Goal: Task Accomplishment & Management: Complete application form

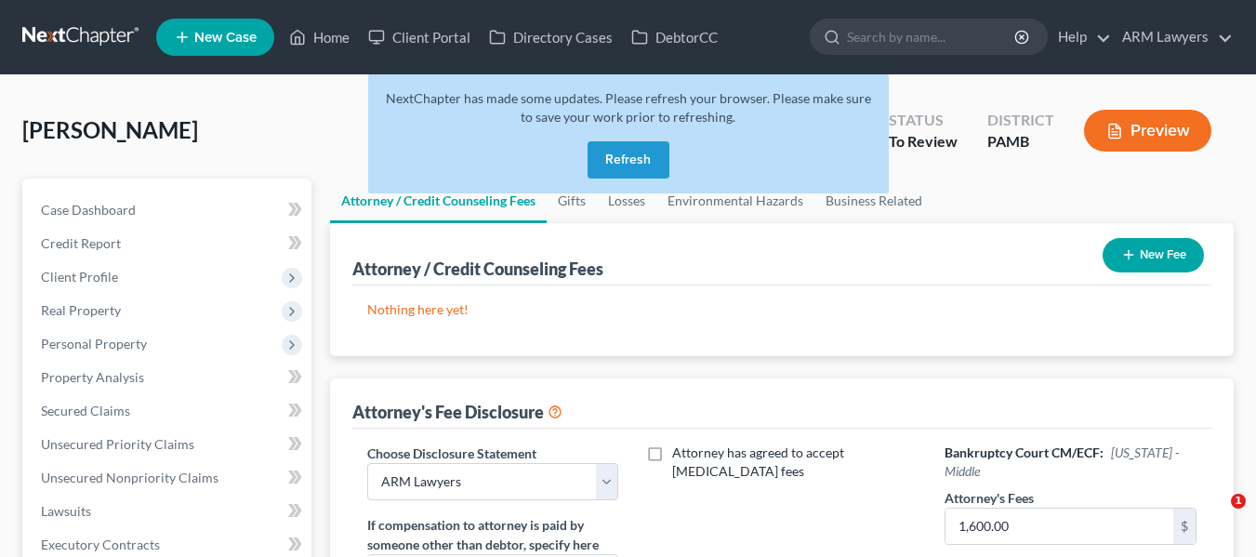
select select "0"
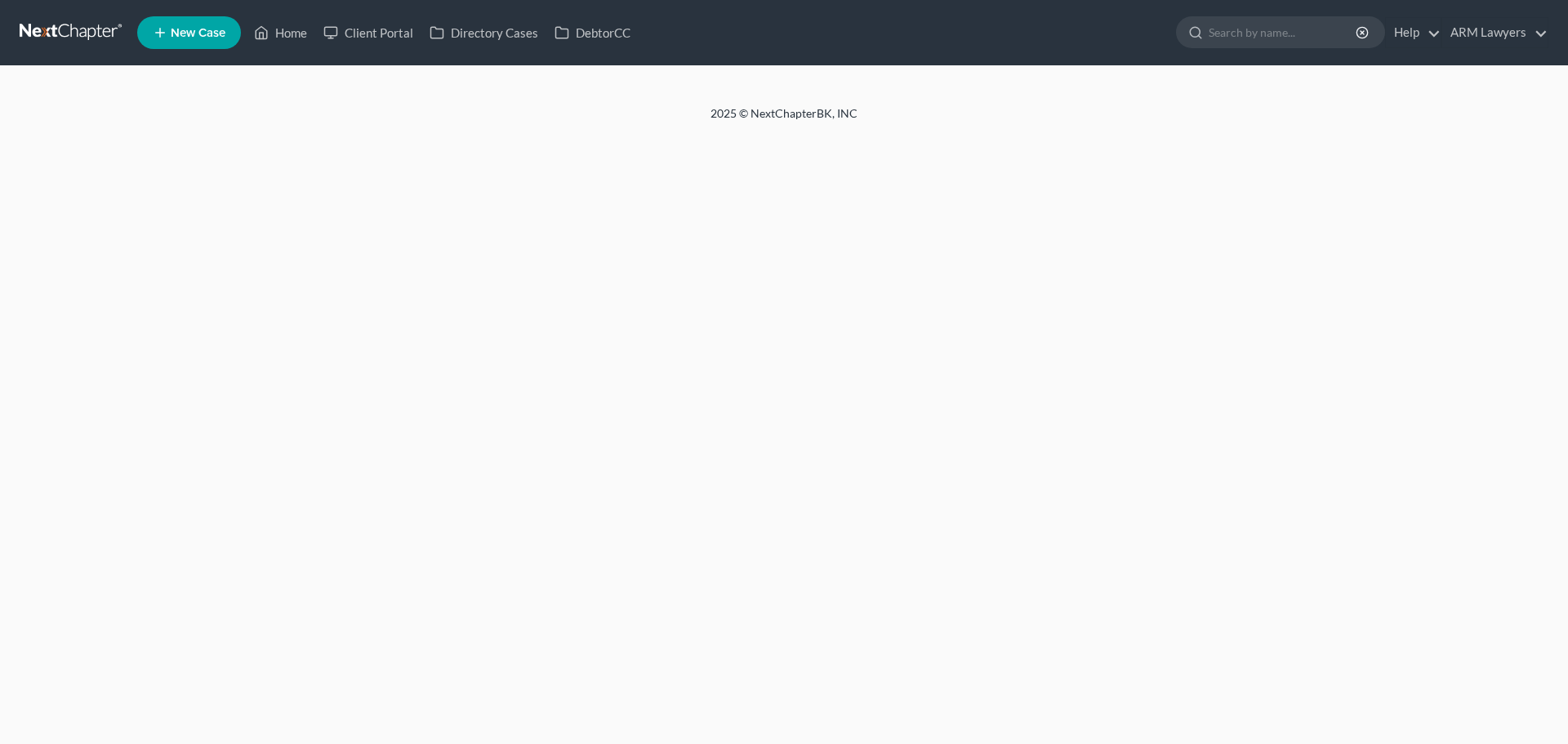
select select "0"
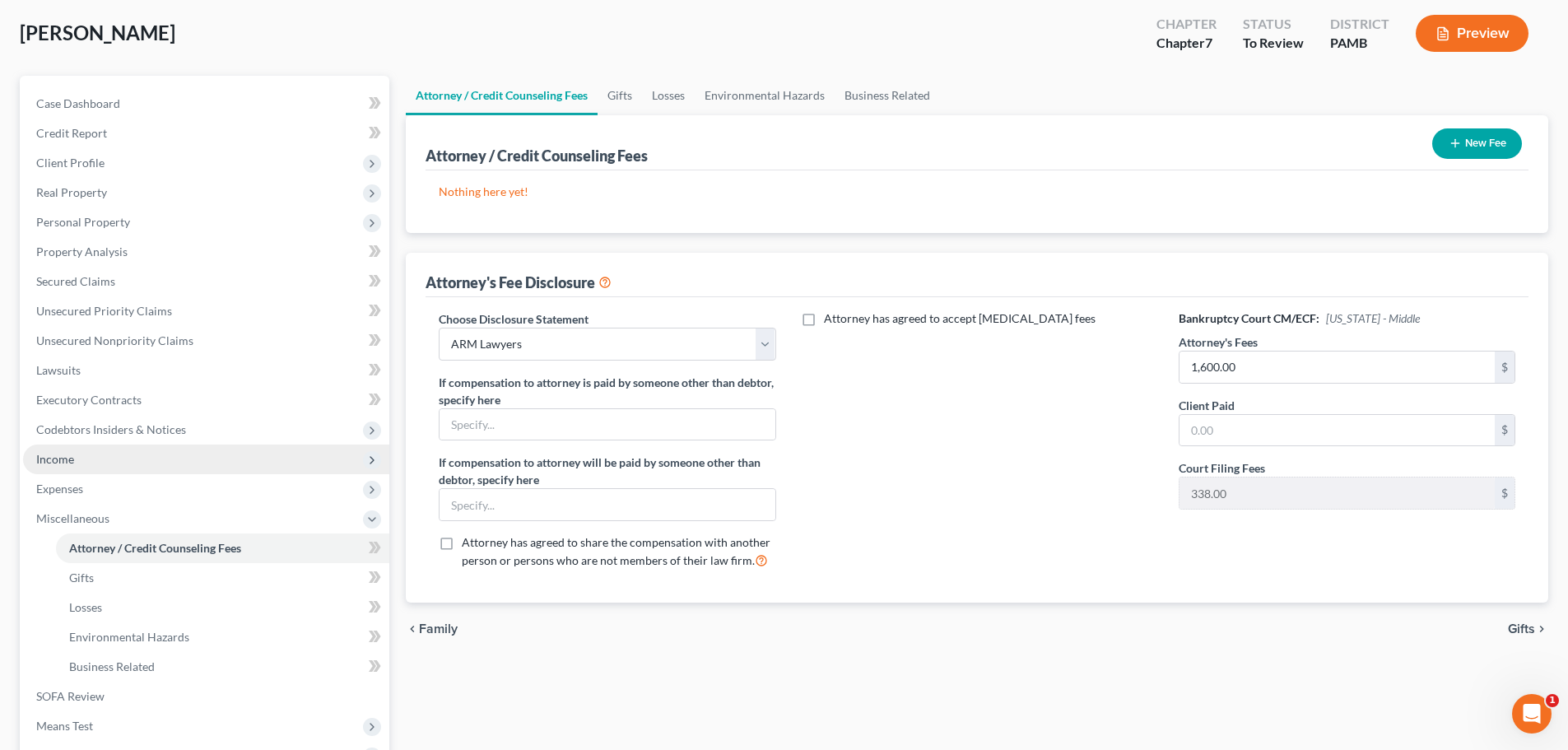
click at [138, 464] on span "Income" at bounding box center [206, 459] width 367 height 29
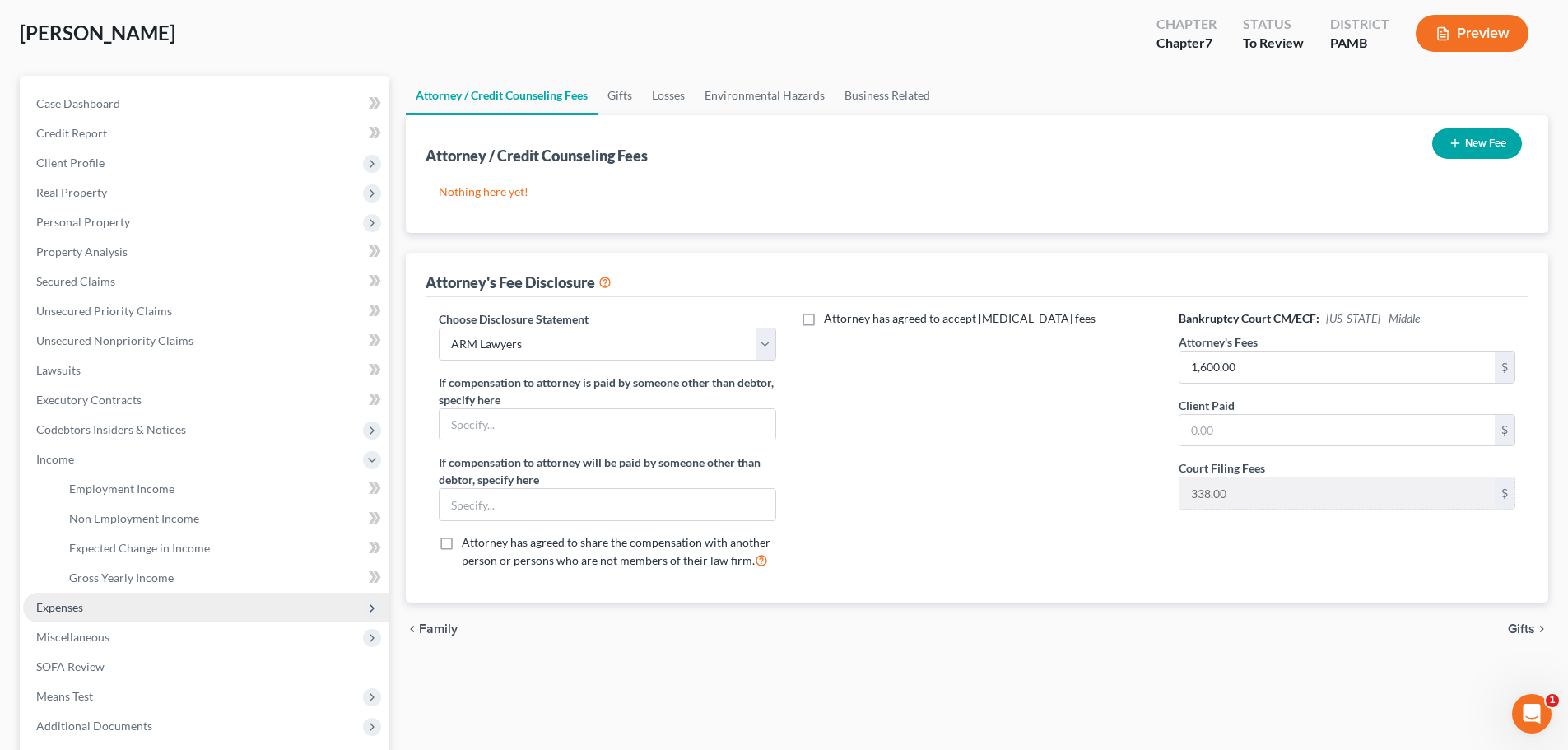
click at [118, 607] on span "Expenses" at bounding box center [206, 607] width 367 height 29
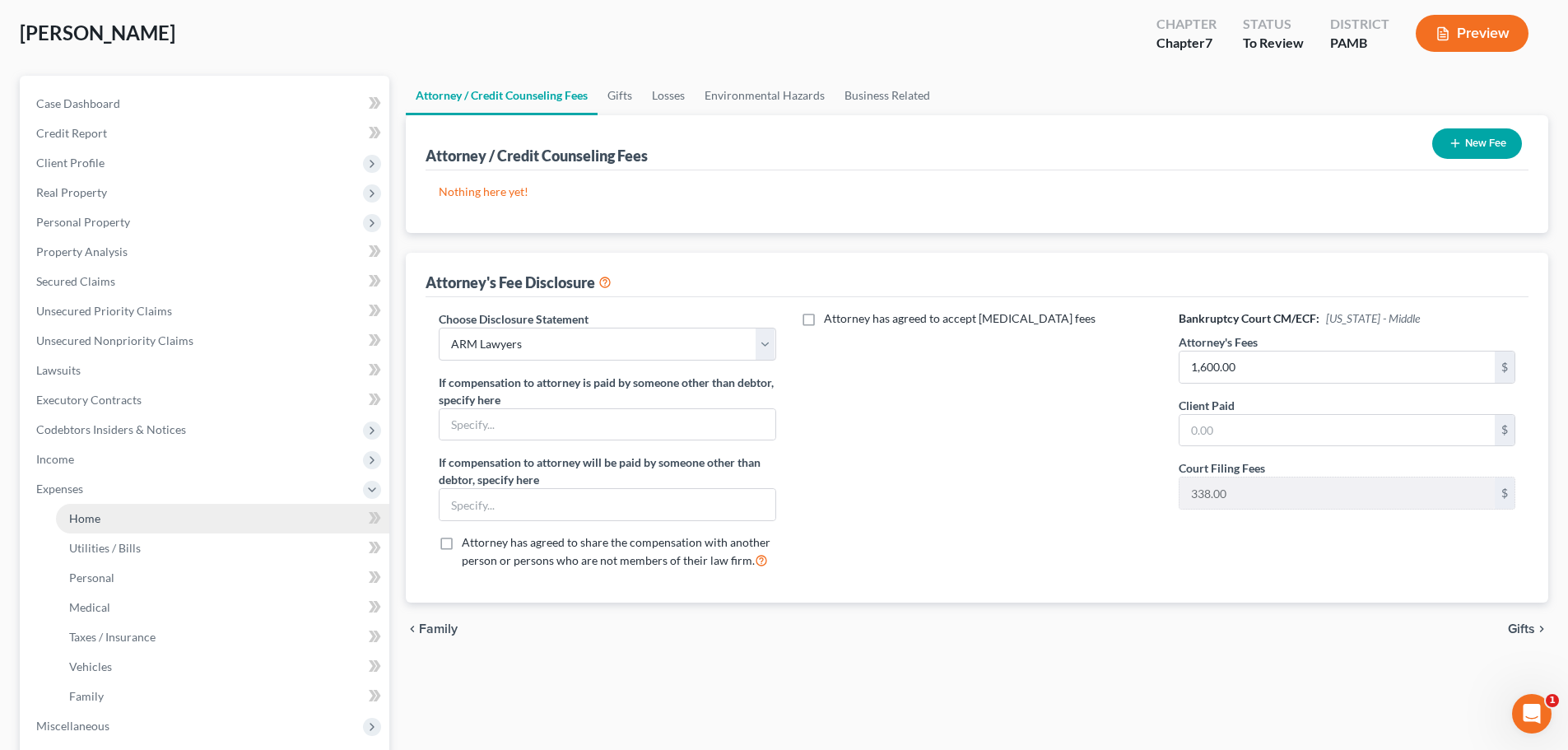
click at [111, 525] on link "Home" at bounding box center [222, 518] width 333 height 29
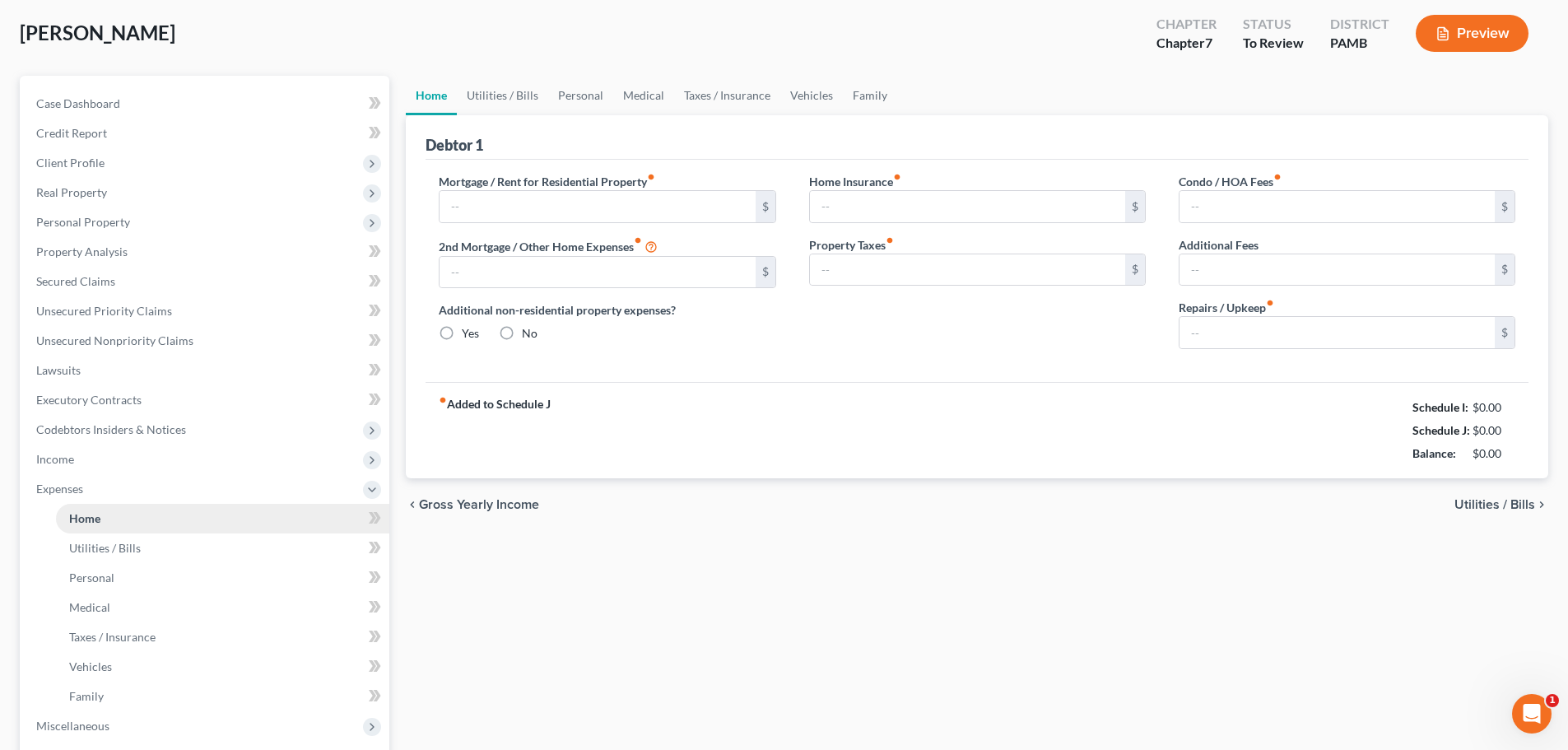
type input "600.00"
type input "0.00"
radio input "true"
type input "0.00"
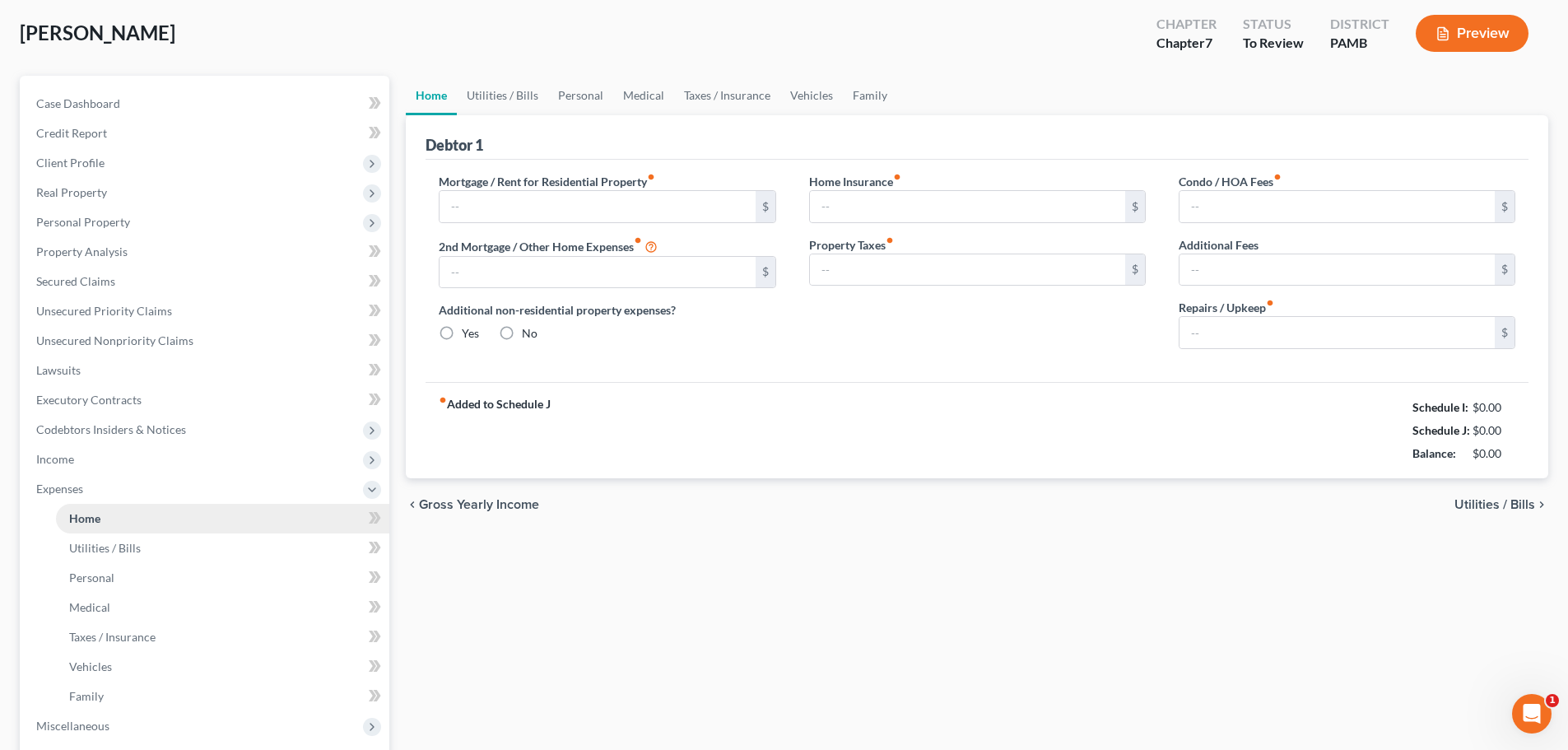
type input "0.00"
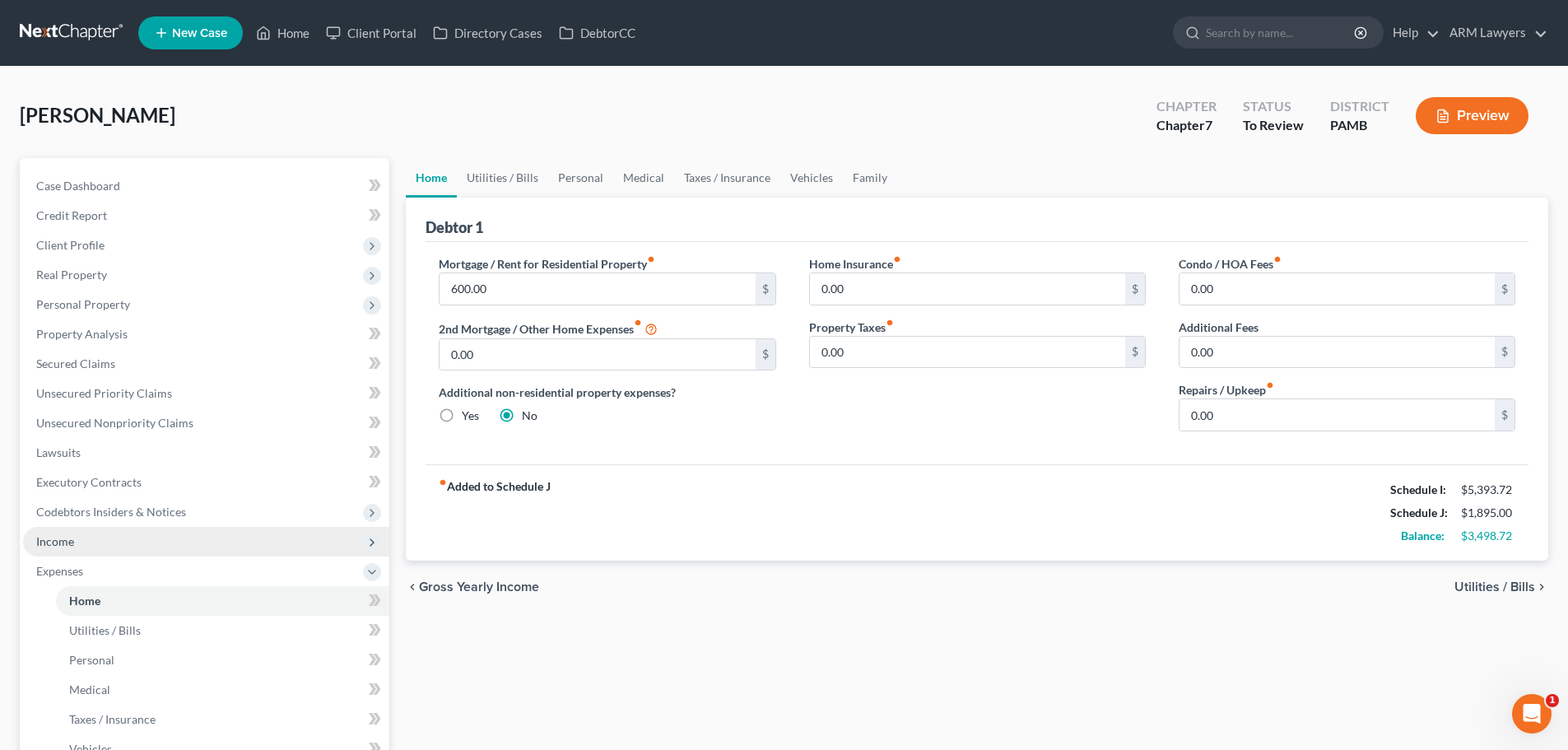
click at [74, 544] on span "Income" at bounding box center [55, 541] width 38 height 14
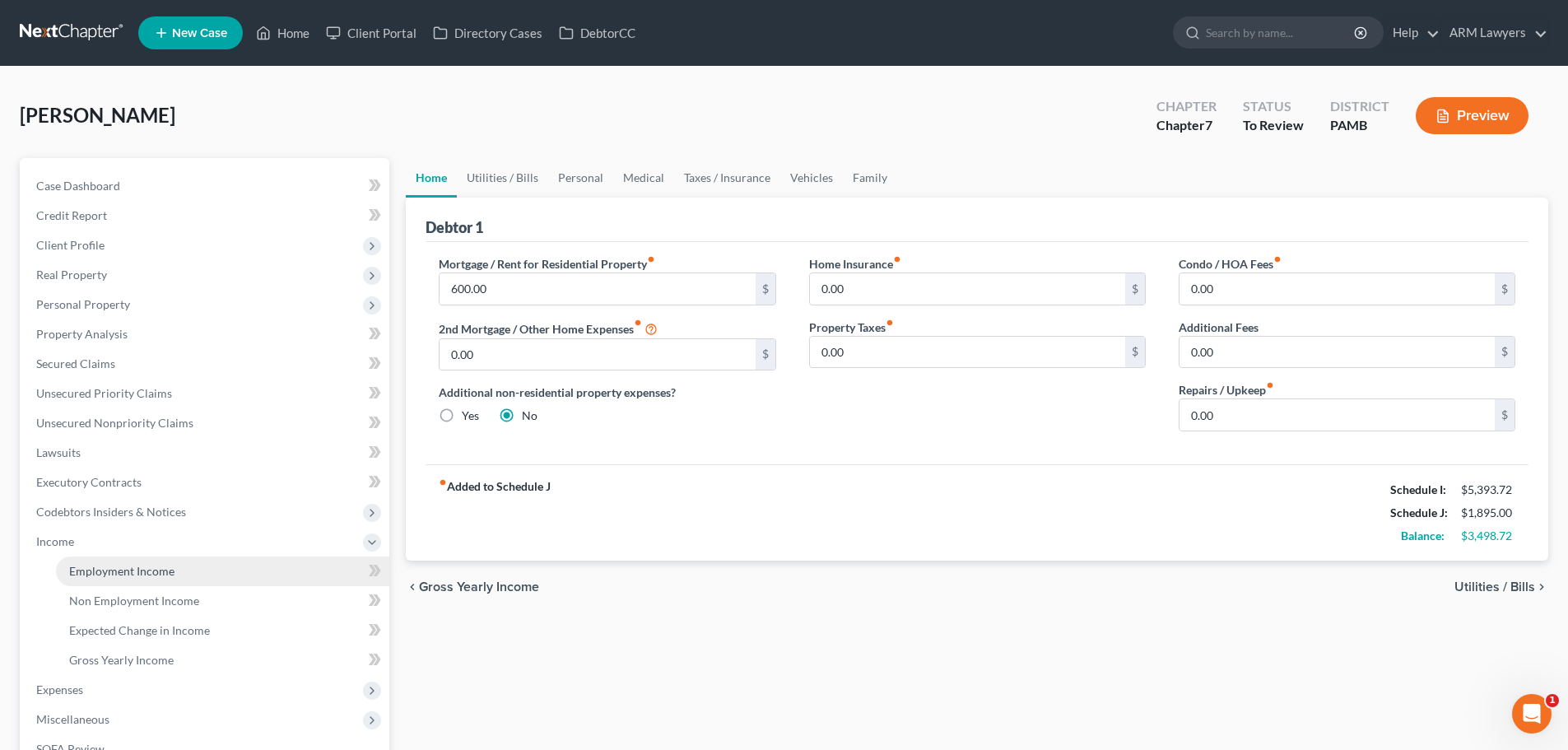
click at [115, 576] on span "Employment Income" at bounding box center [121, 571] width 105 height 14
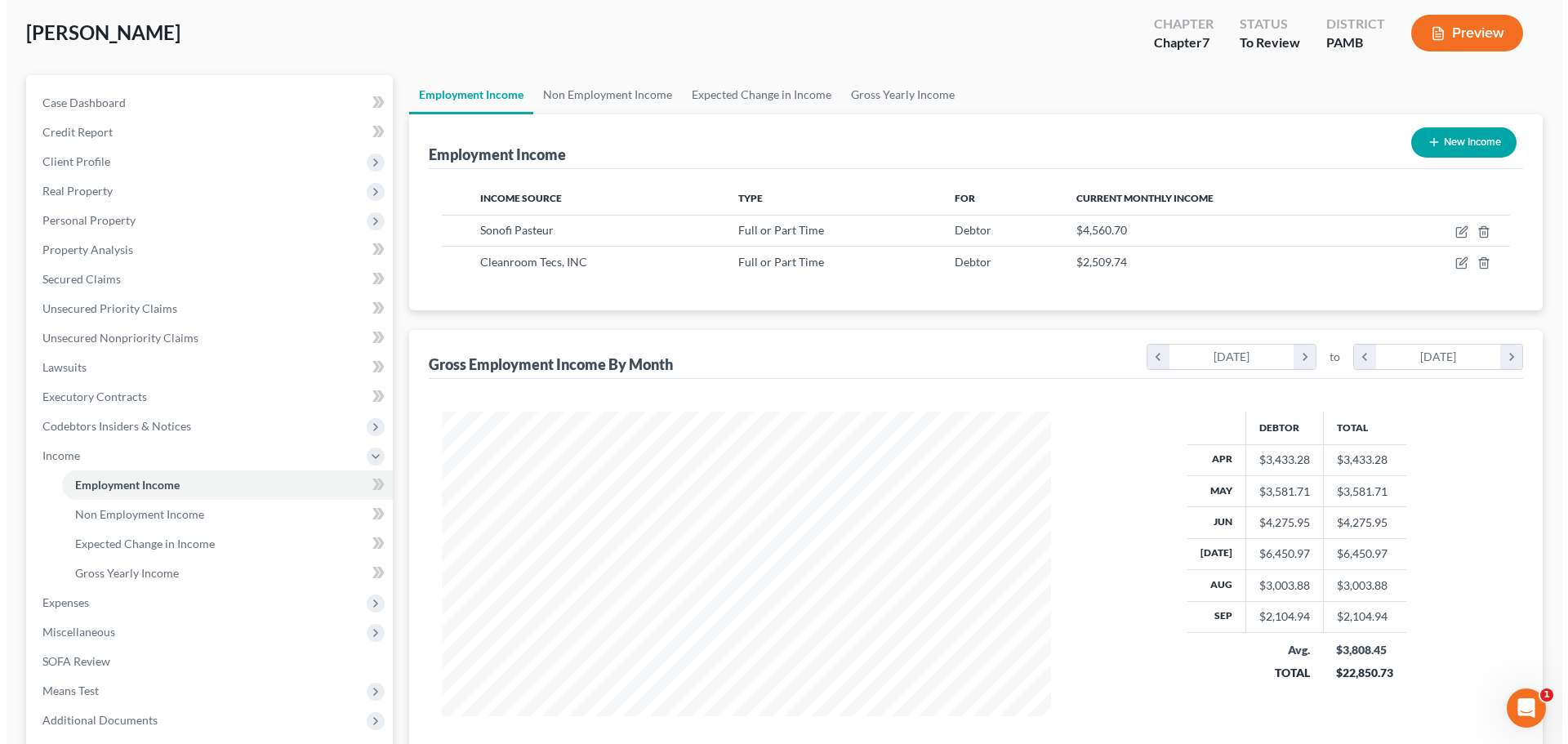
scroll to position [163, 0]
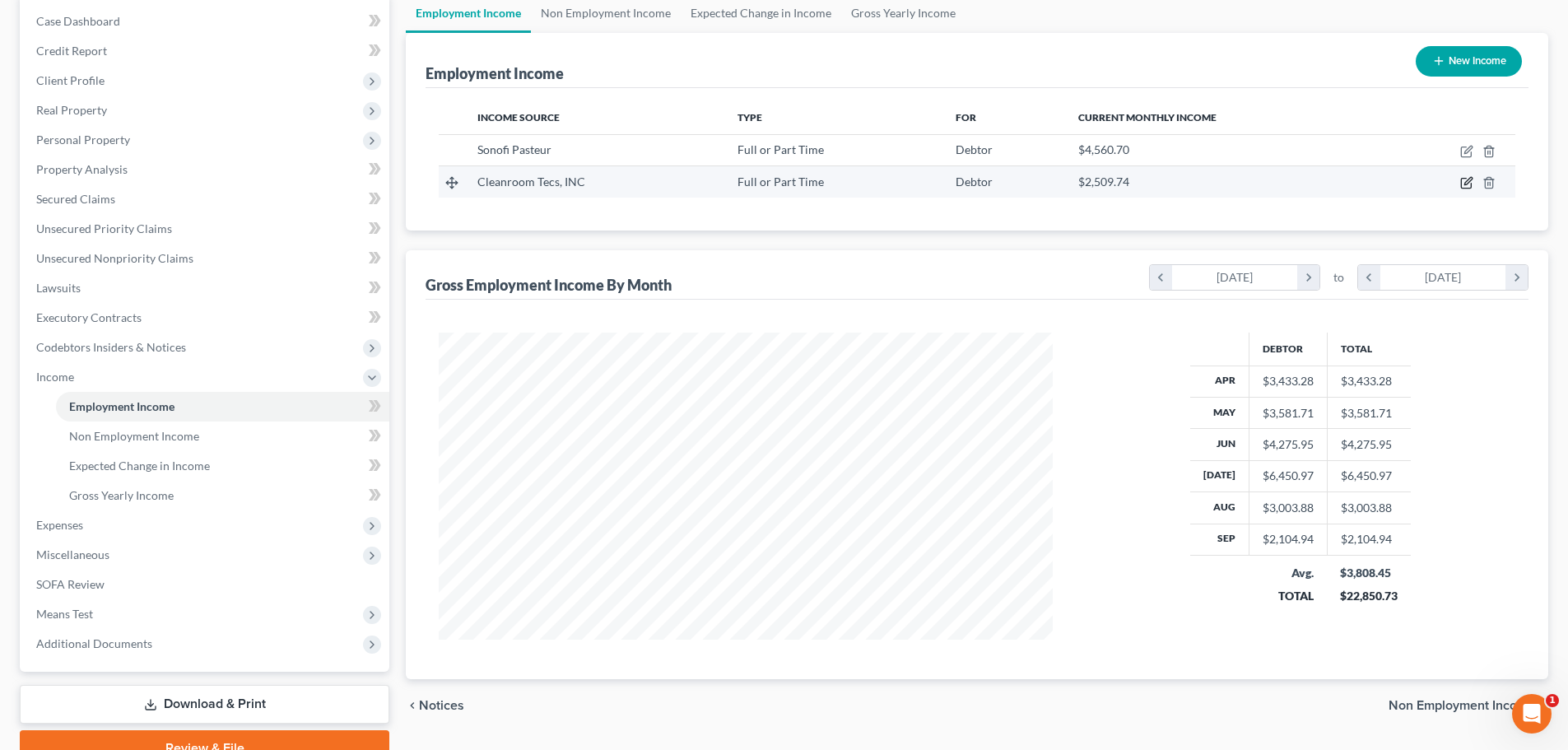
click at [1462, 175] on td at bounding box center [1449, 182] width 133 height 31
click at [1464, 180] on icon "button" at bounding box center [1467, 182] width 13 height 13
select select "0"
select select "4"
select select "2"
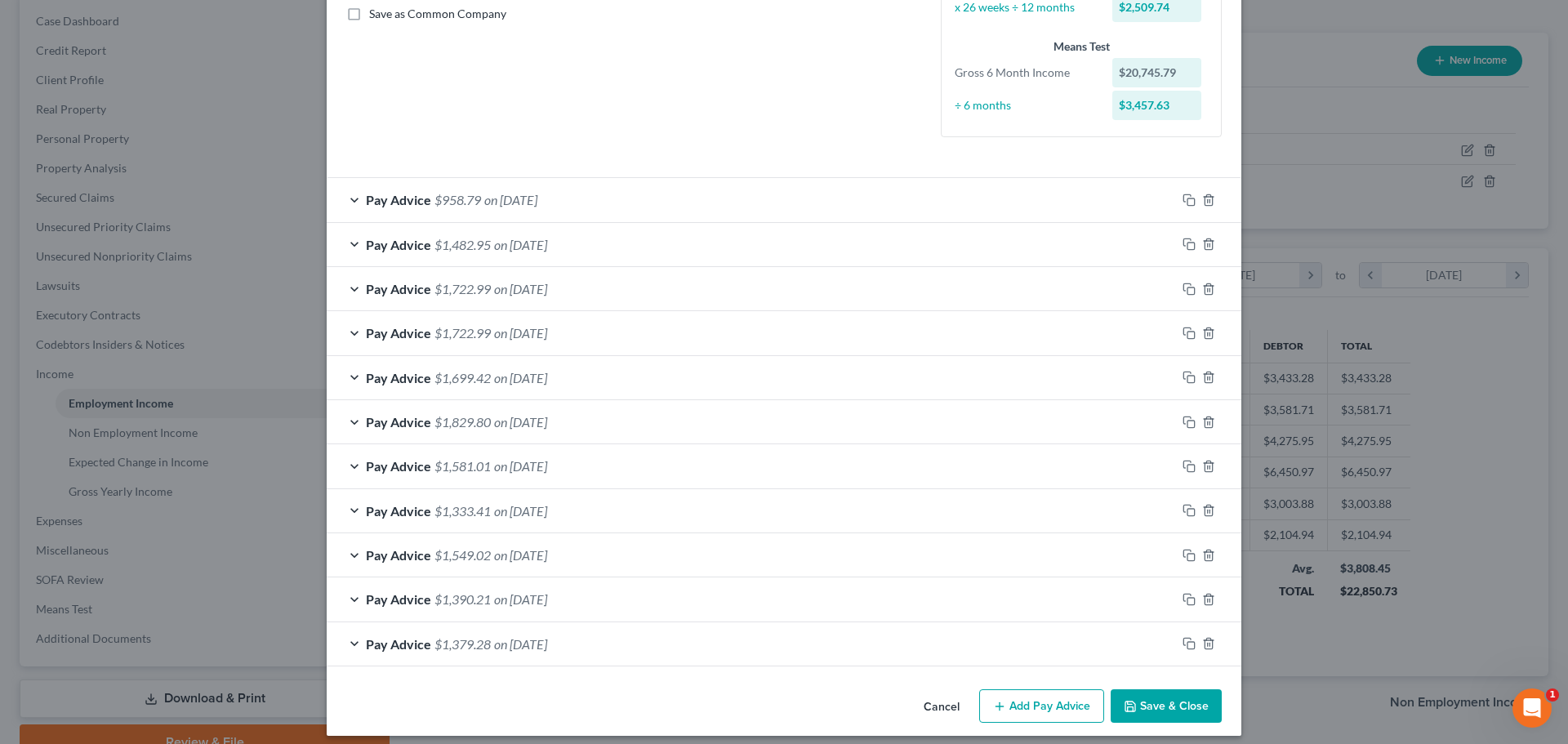
scroll to position [388, 0]
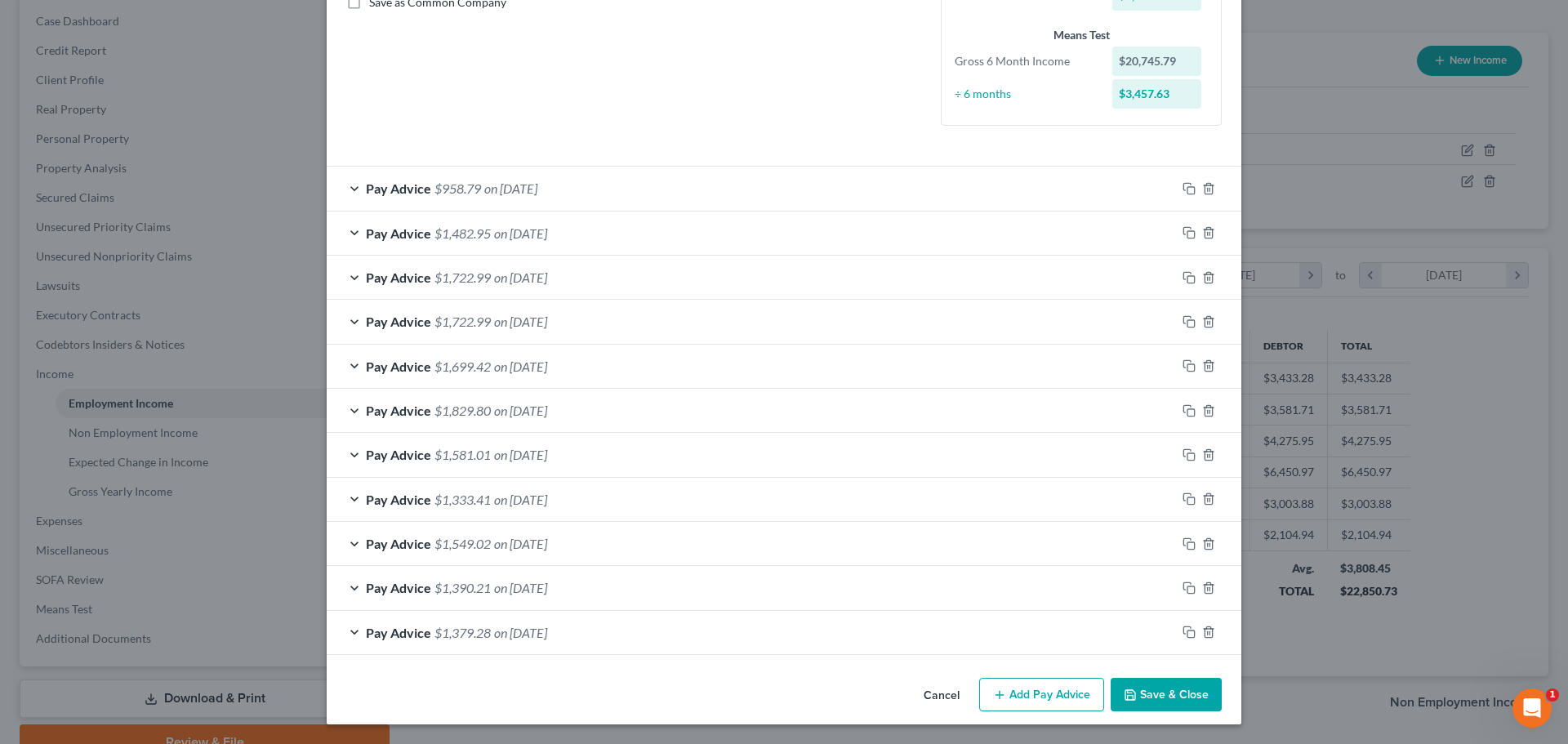
click at [1202, 284] on div at bounding box center [1209, 278] width 65 height 26
click at [1202, 278] on icon "button" at bounding box center [1209, 278] width 13 height 13
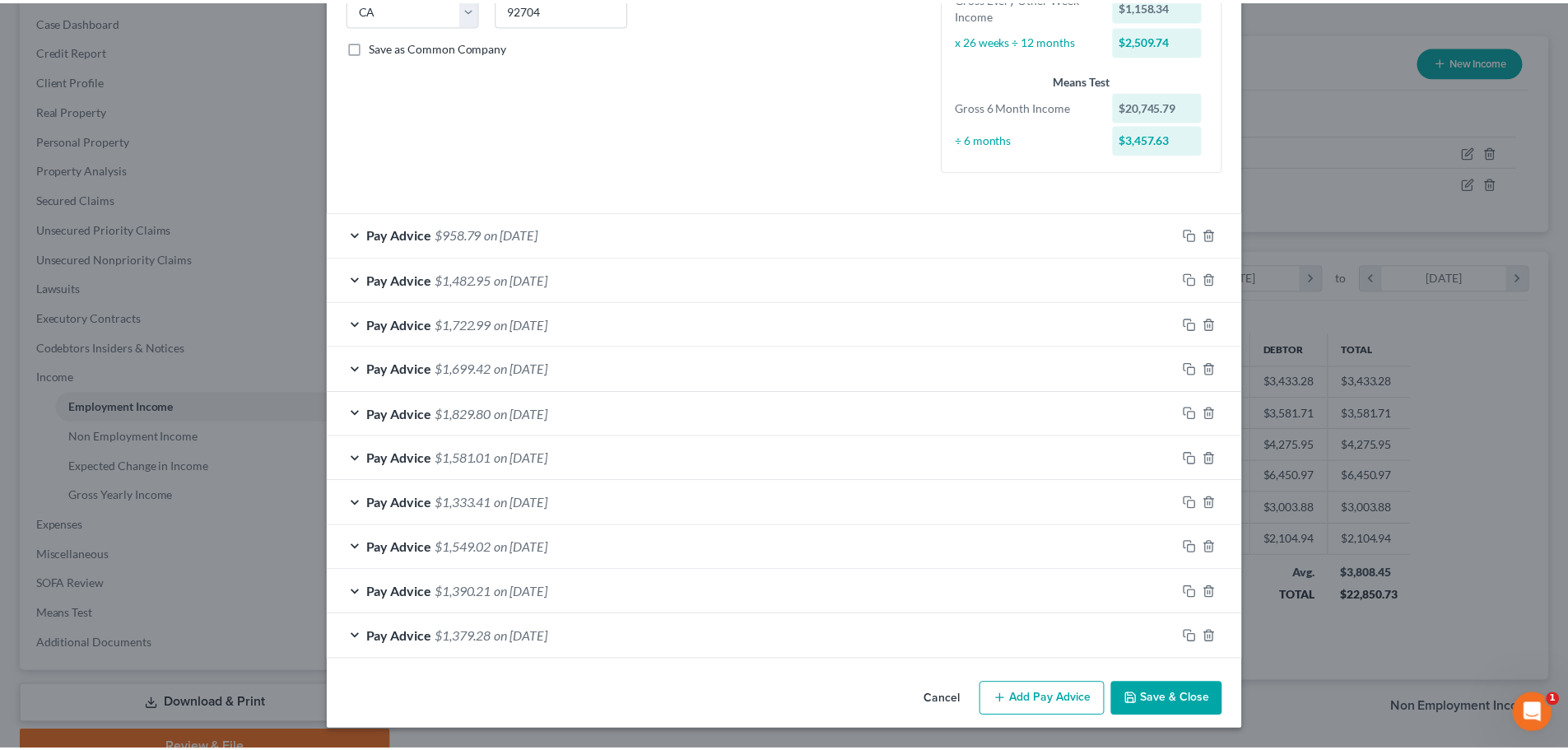
scroll to position [347, 0]
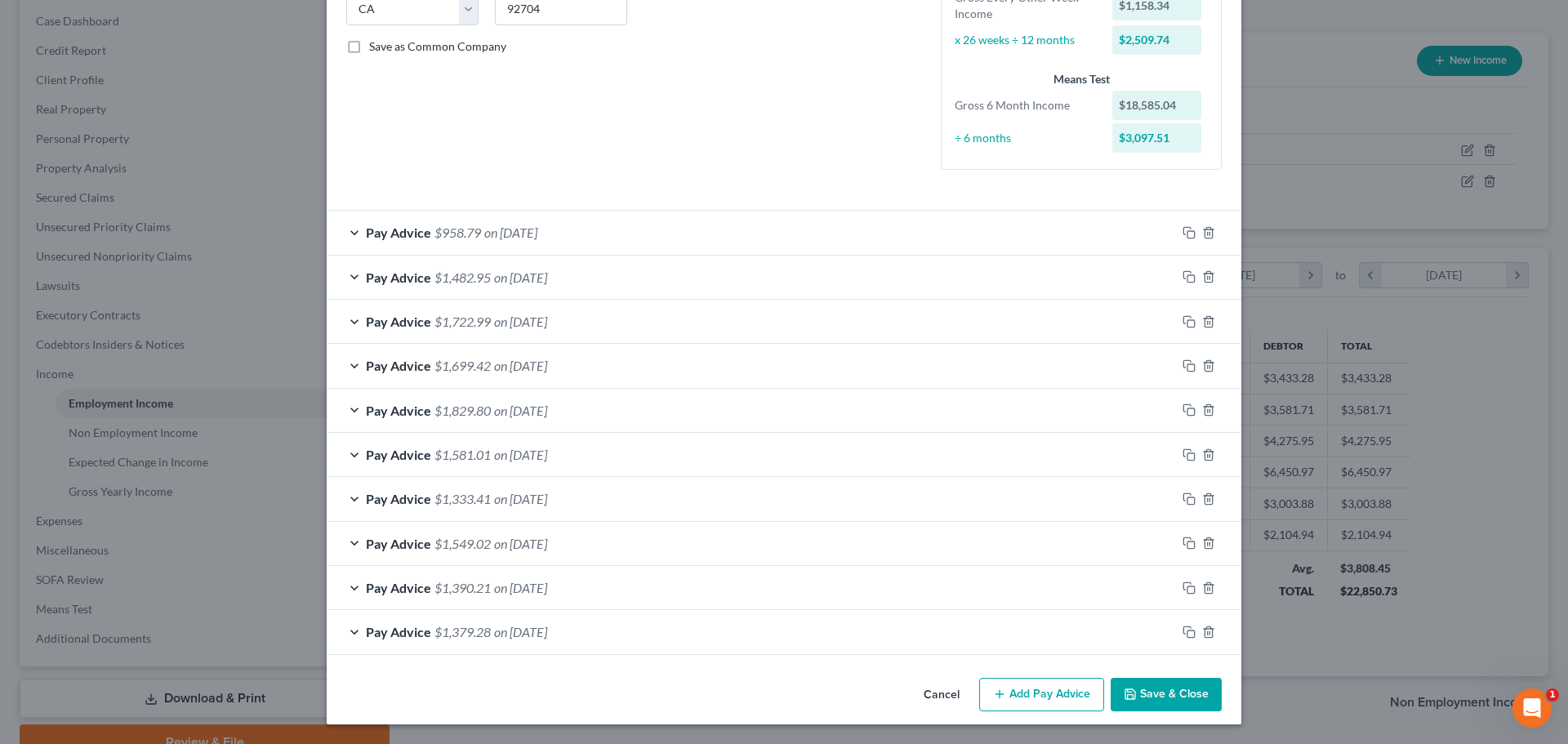
click at [1136, 683] on button "Save & Close" at bounding box center [1166, 694] width 111 height 34
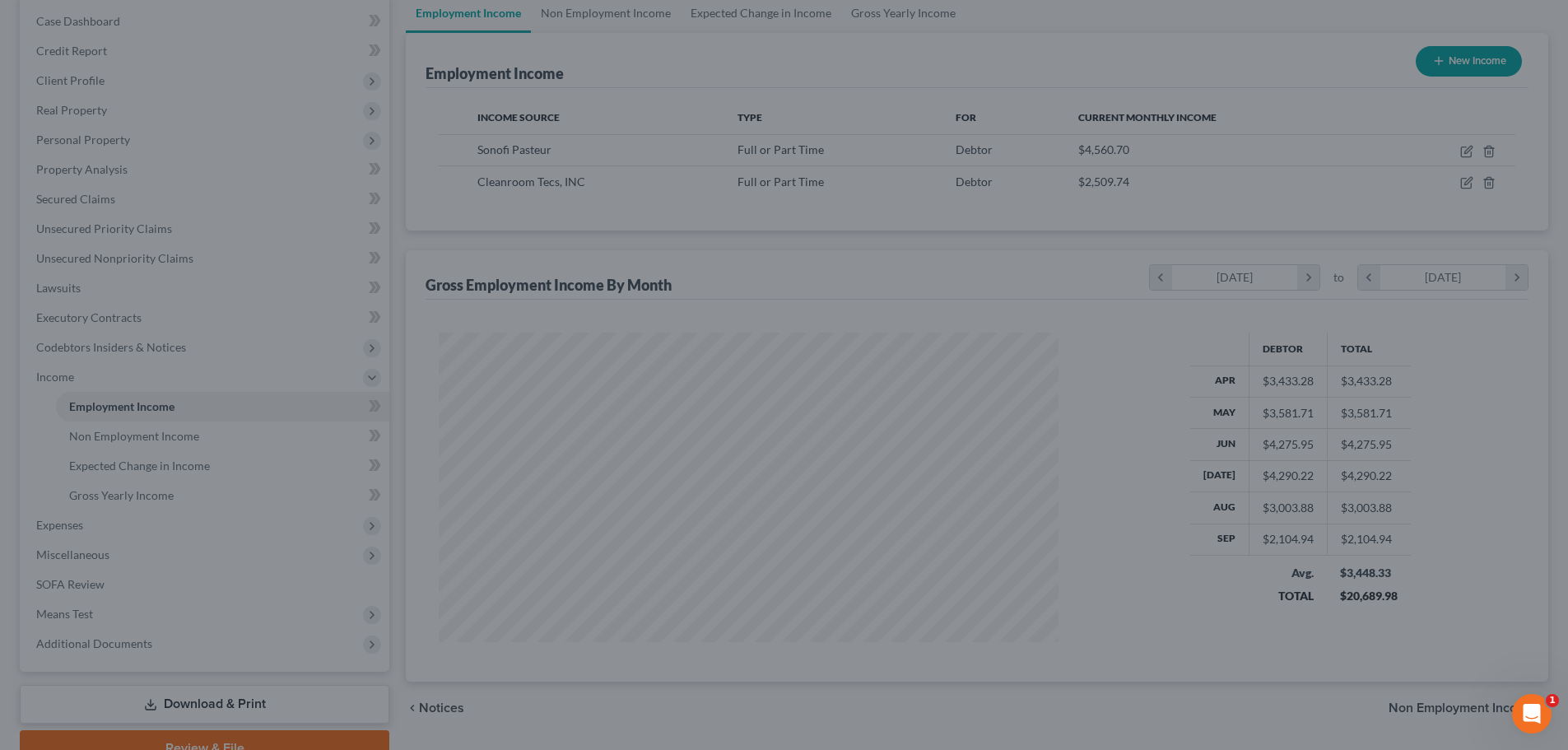
scroll to position [822583, 822613]
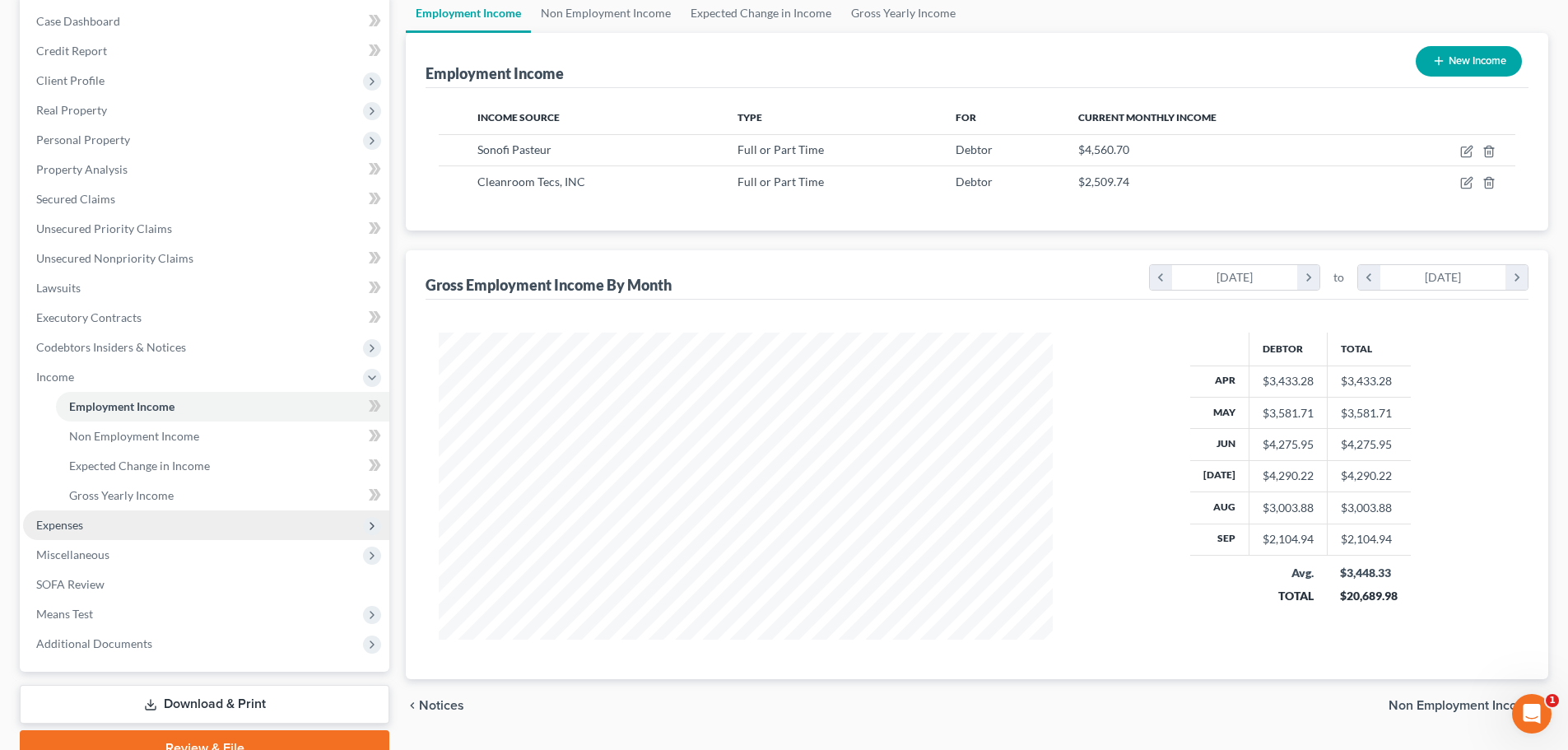
click at [106, 530] on span "Expenses" at bounding box center [206, 524] width 367 height 29
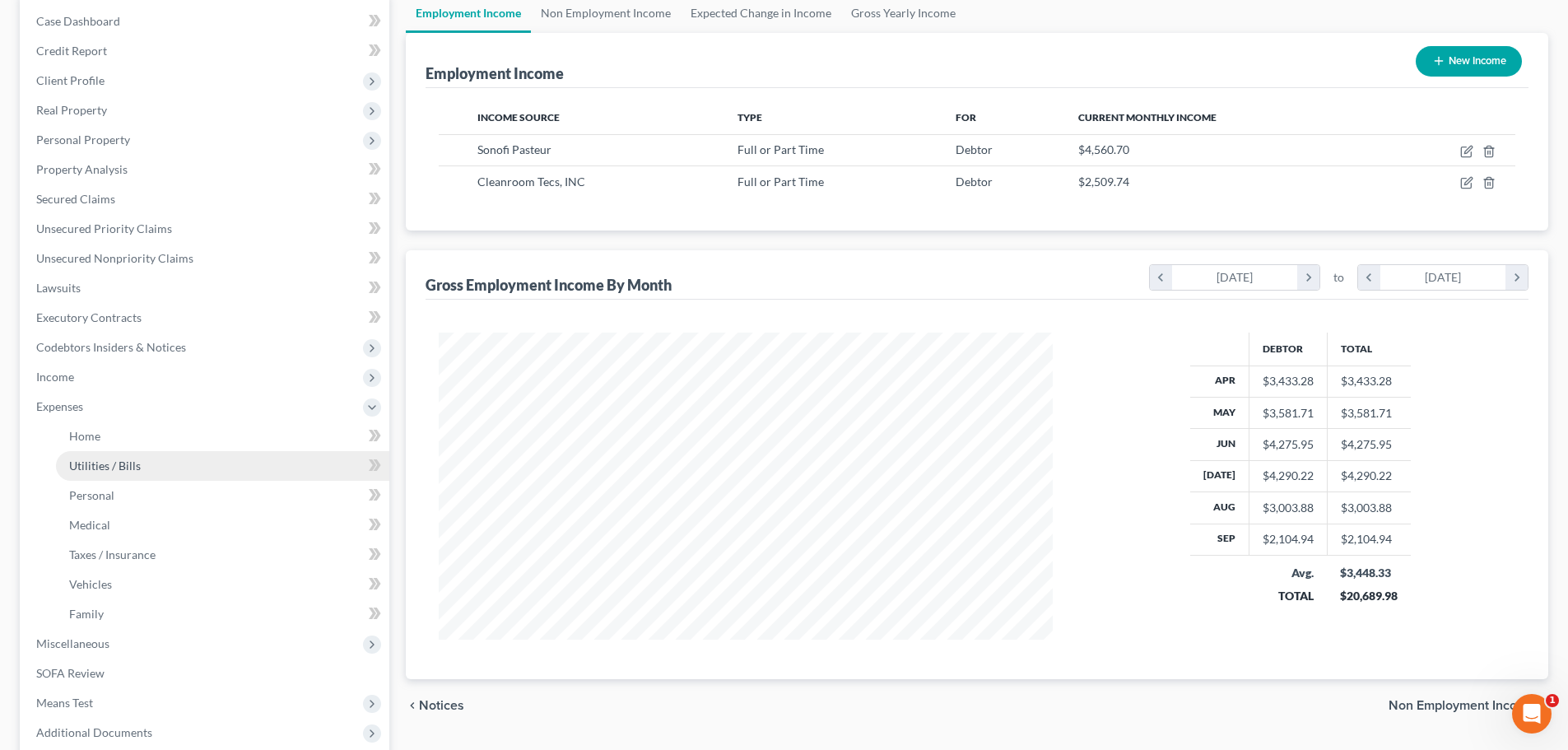
click at [122, 459] on span "Utilities / Bills" at bounding box center [105, 466] width 72 height 14
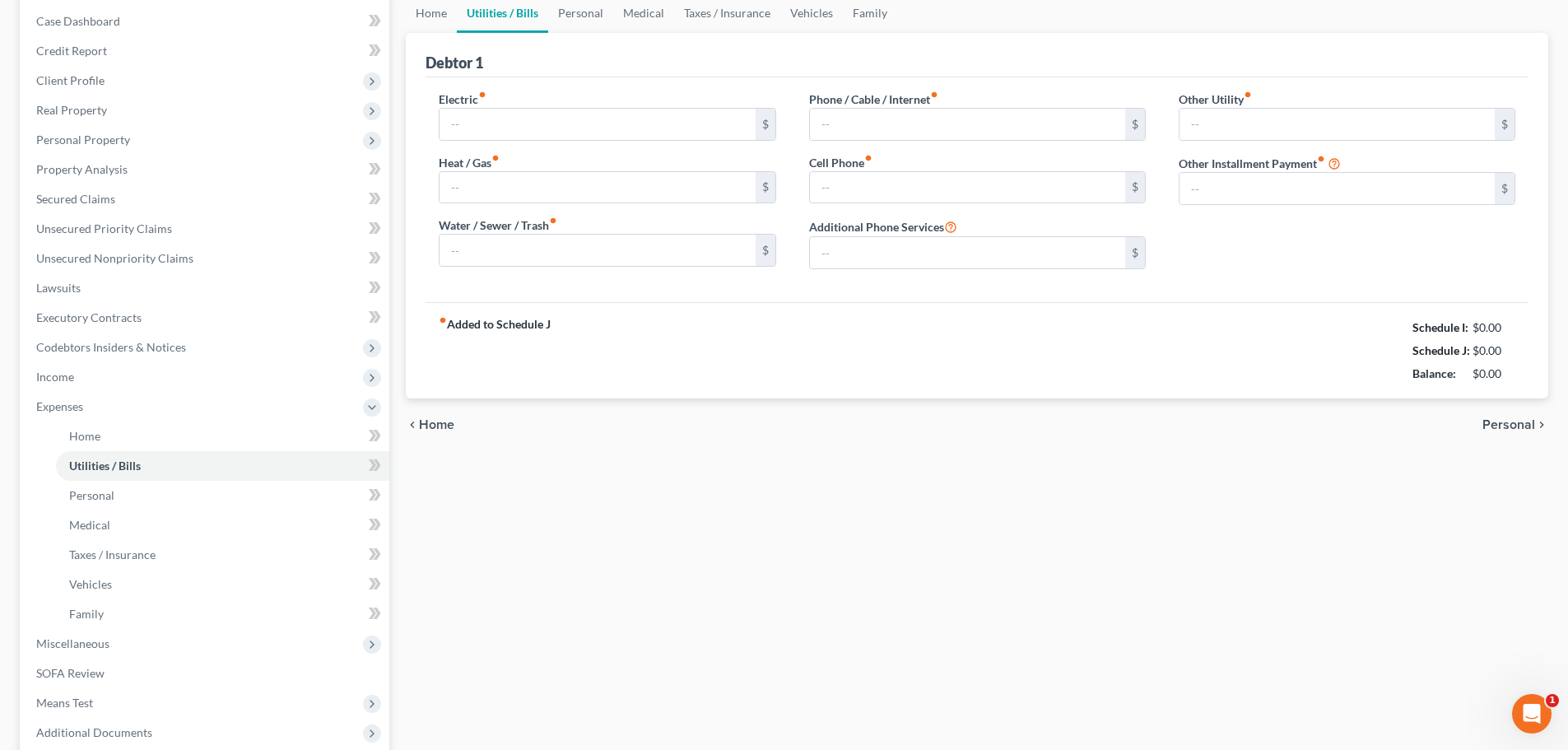
type input "0.00"
type input "80.00"
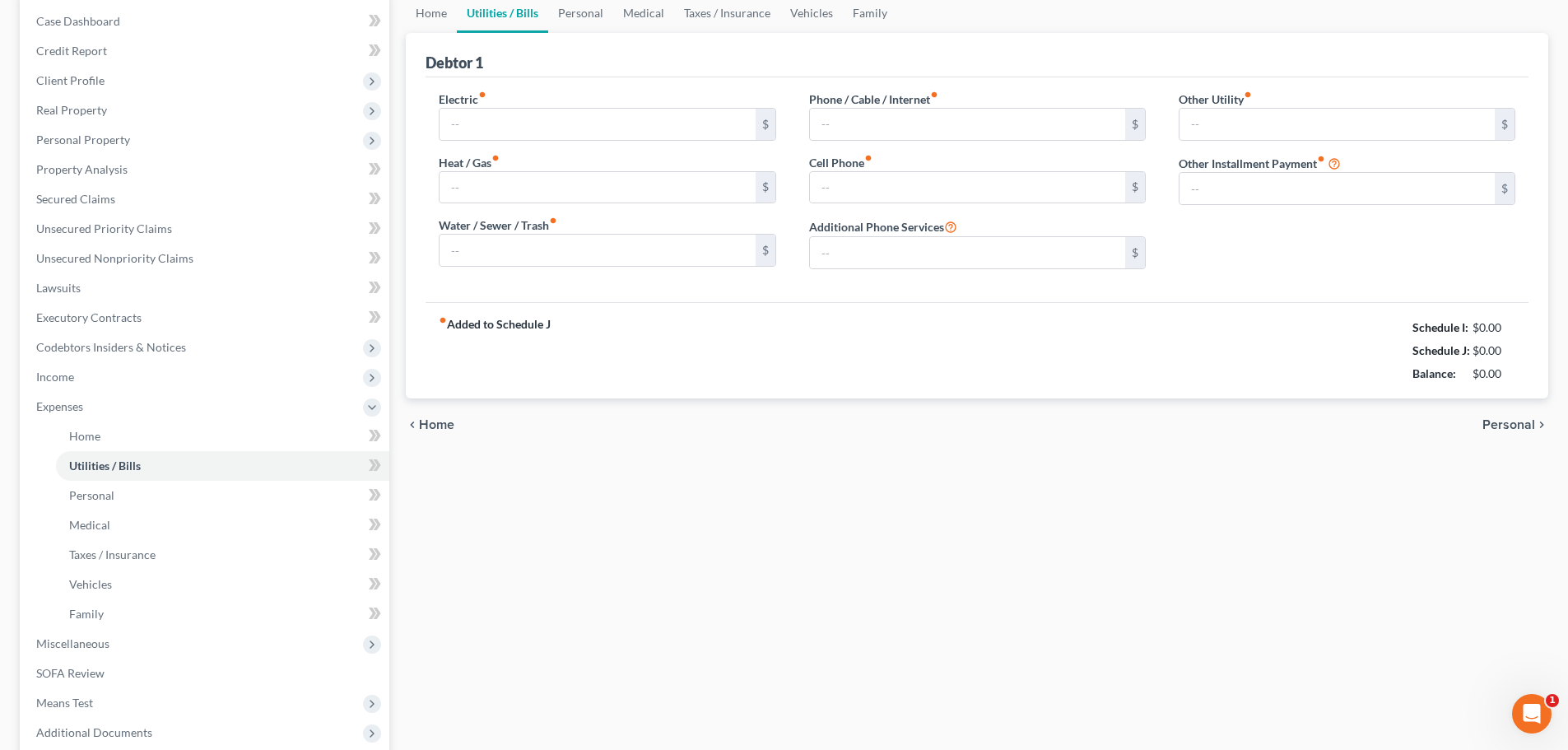
type input "0.00"
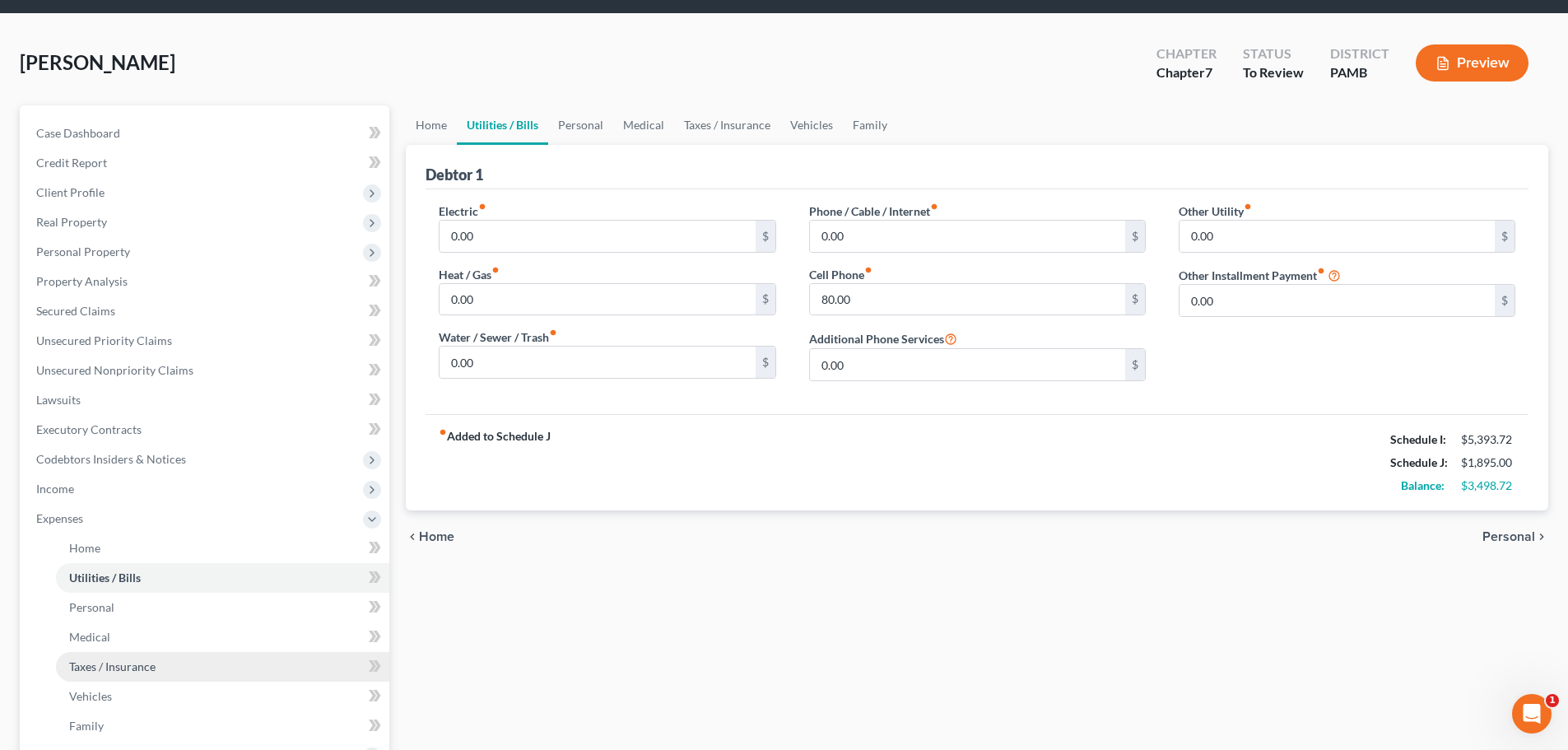
scroll to position [82, 0]
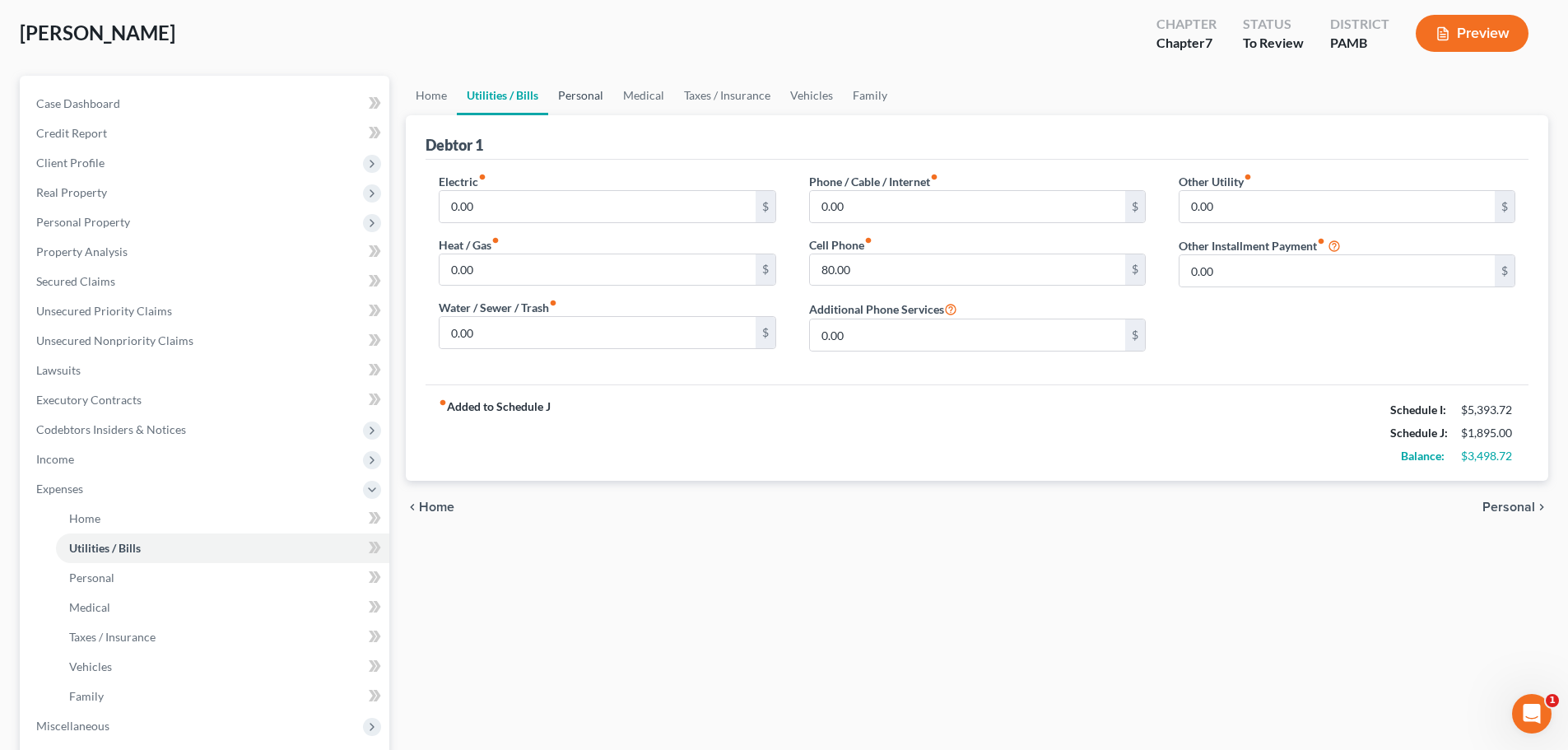
click at [589, 93] on link "Personal" at bounding box center [580, 95] width 65 height 40
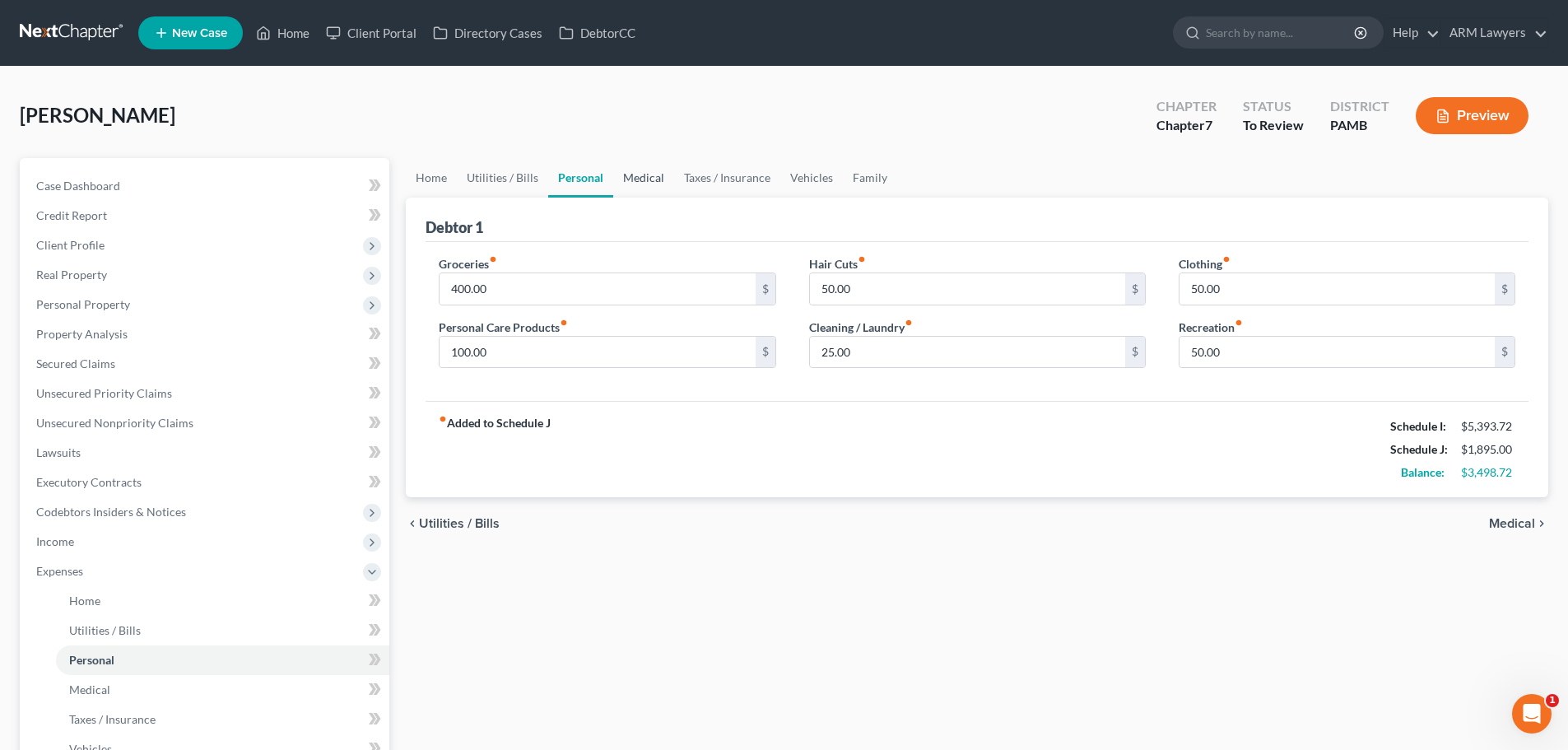
click at [617, 179] on link "Medical" at bounding box center [643, 177] width 61 height 40
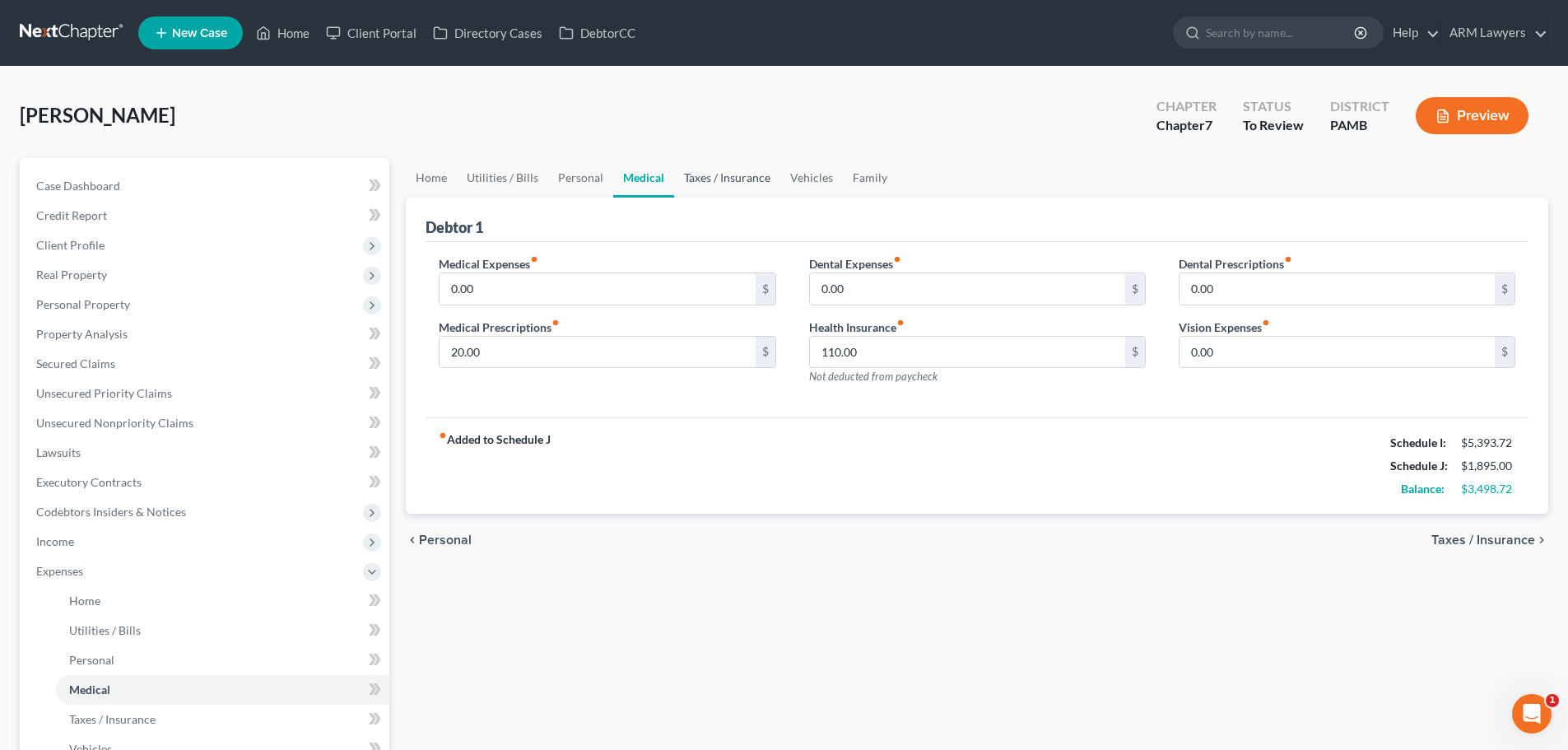
click at [718, 175] on link "Taxes / Insurance" at bounding box center [727, 177] width 106 height 40
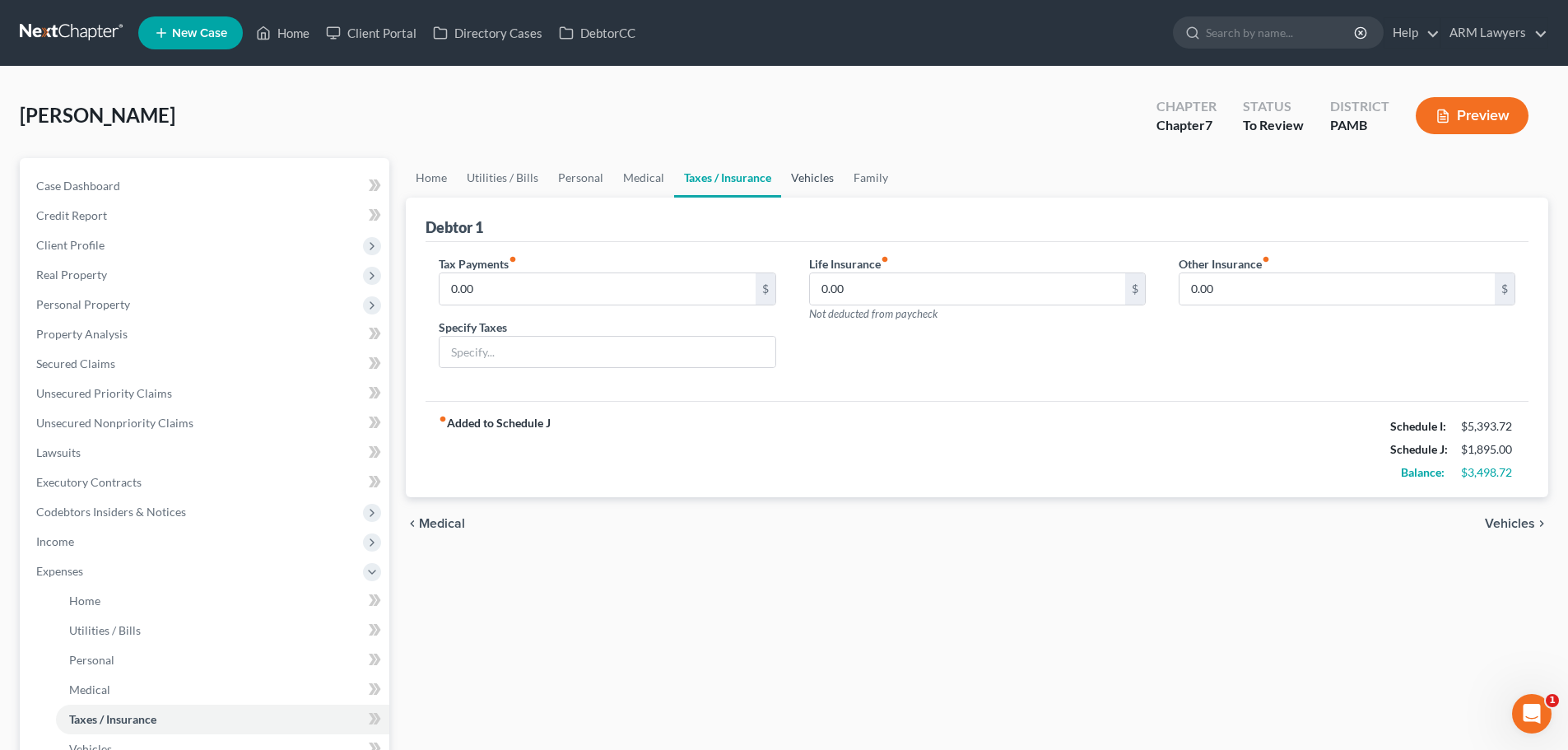
click at [818, 173] on link "Vehicles" at bounding box center [812, 177] width 63 height 40
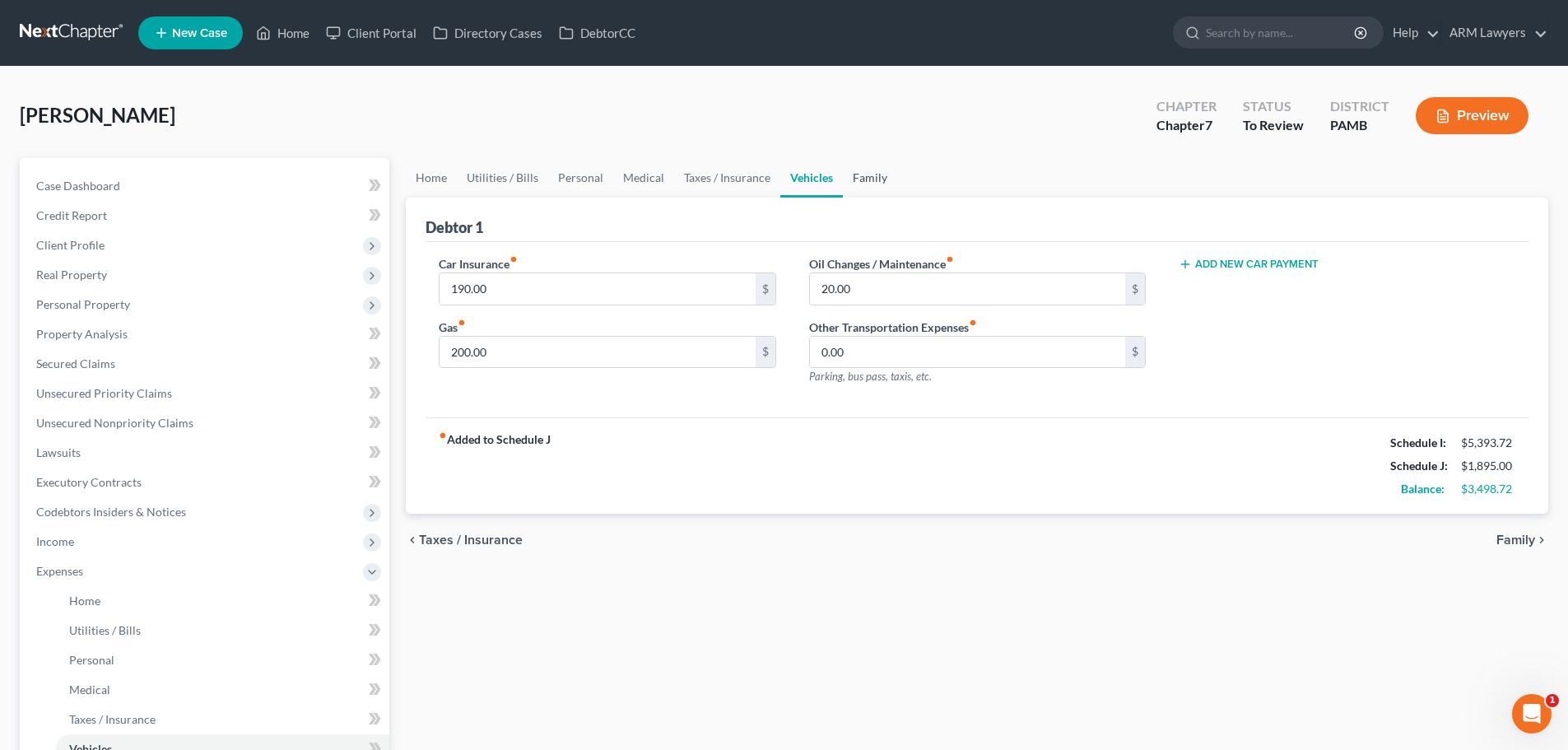
click at [863, 174] on link "Family" at bounding box center [870, 177] width 54 height 40
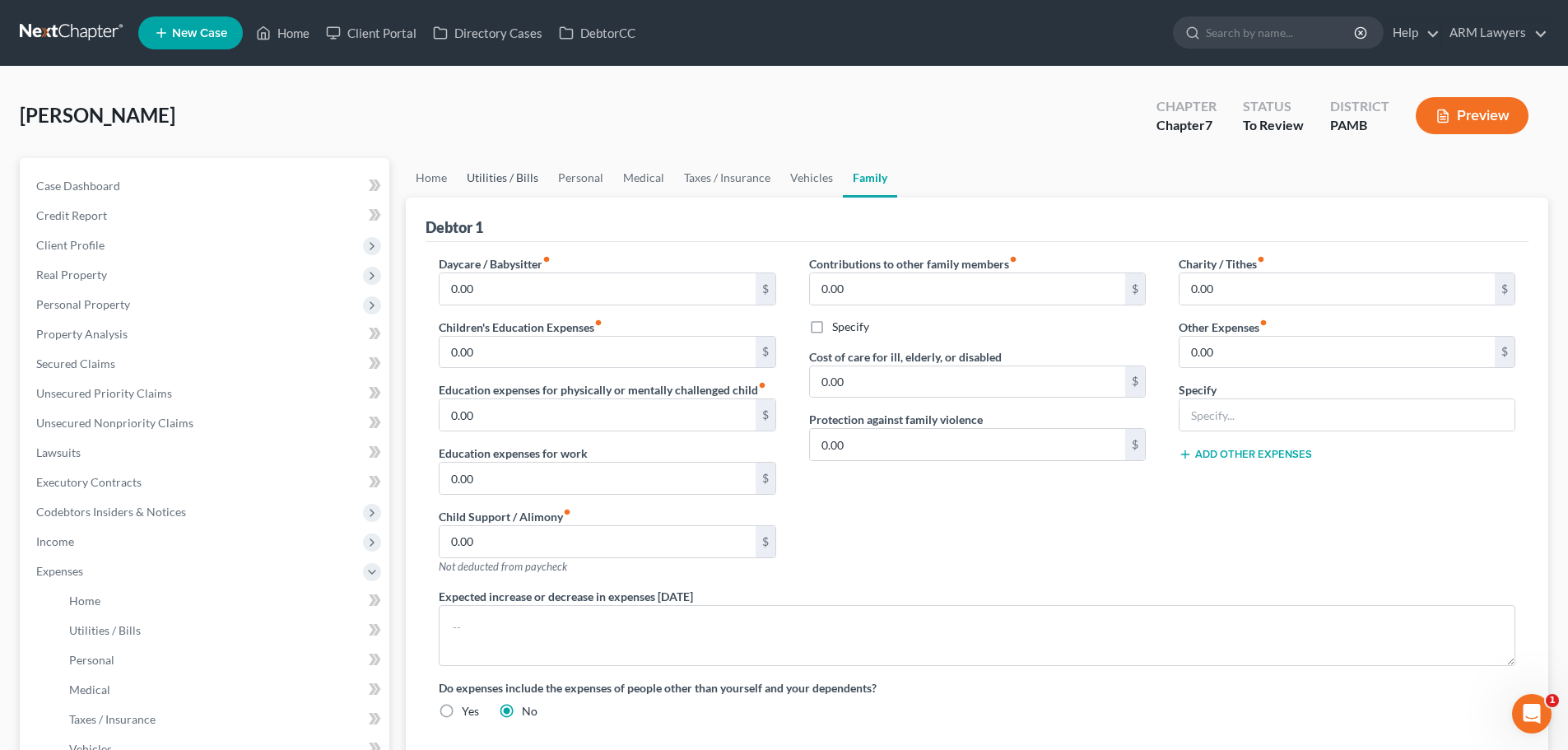
click at [491, 169] on link "Utilities / Bills" at bounding box center [502, 177] width 91 height 40
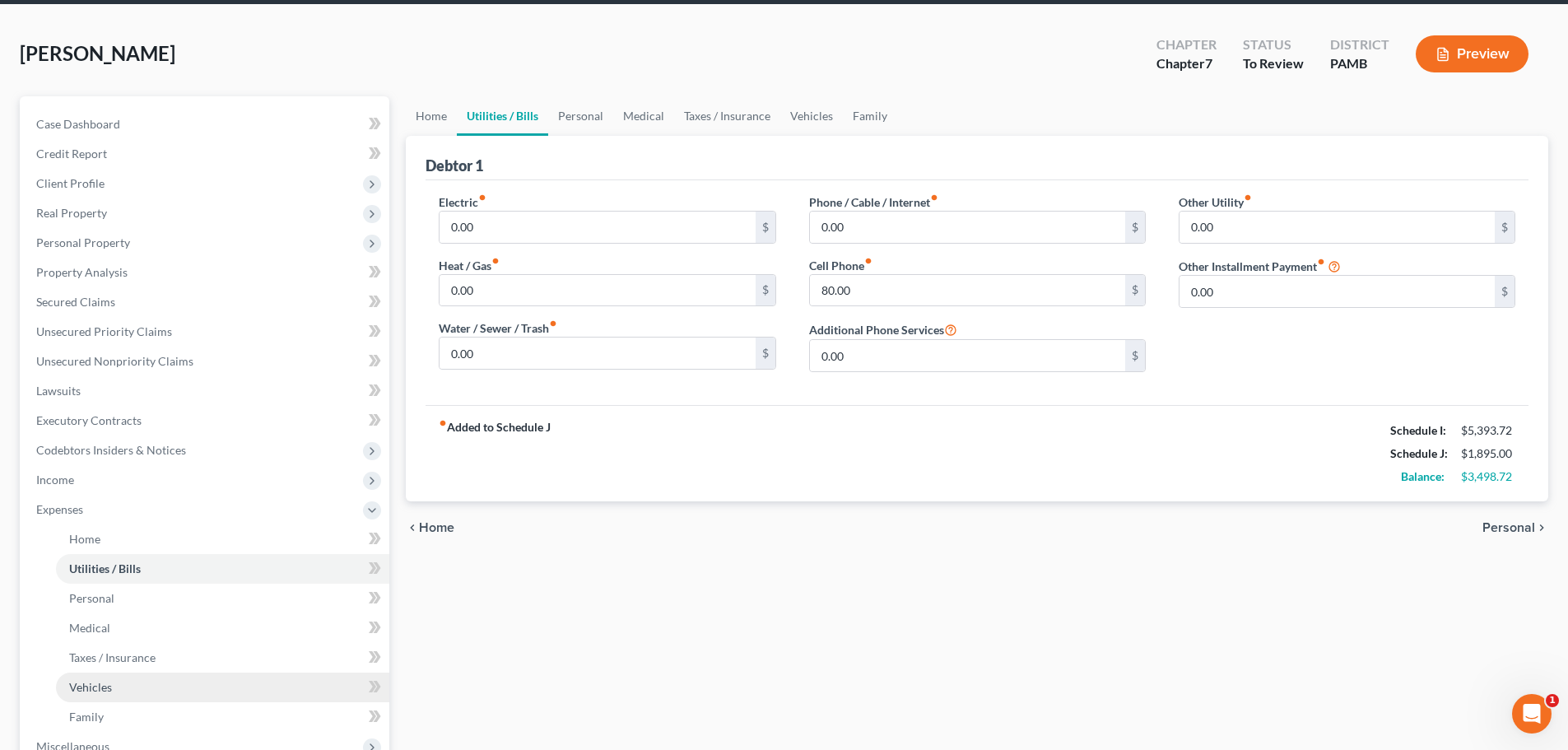
scroll to position [329, 0]
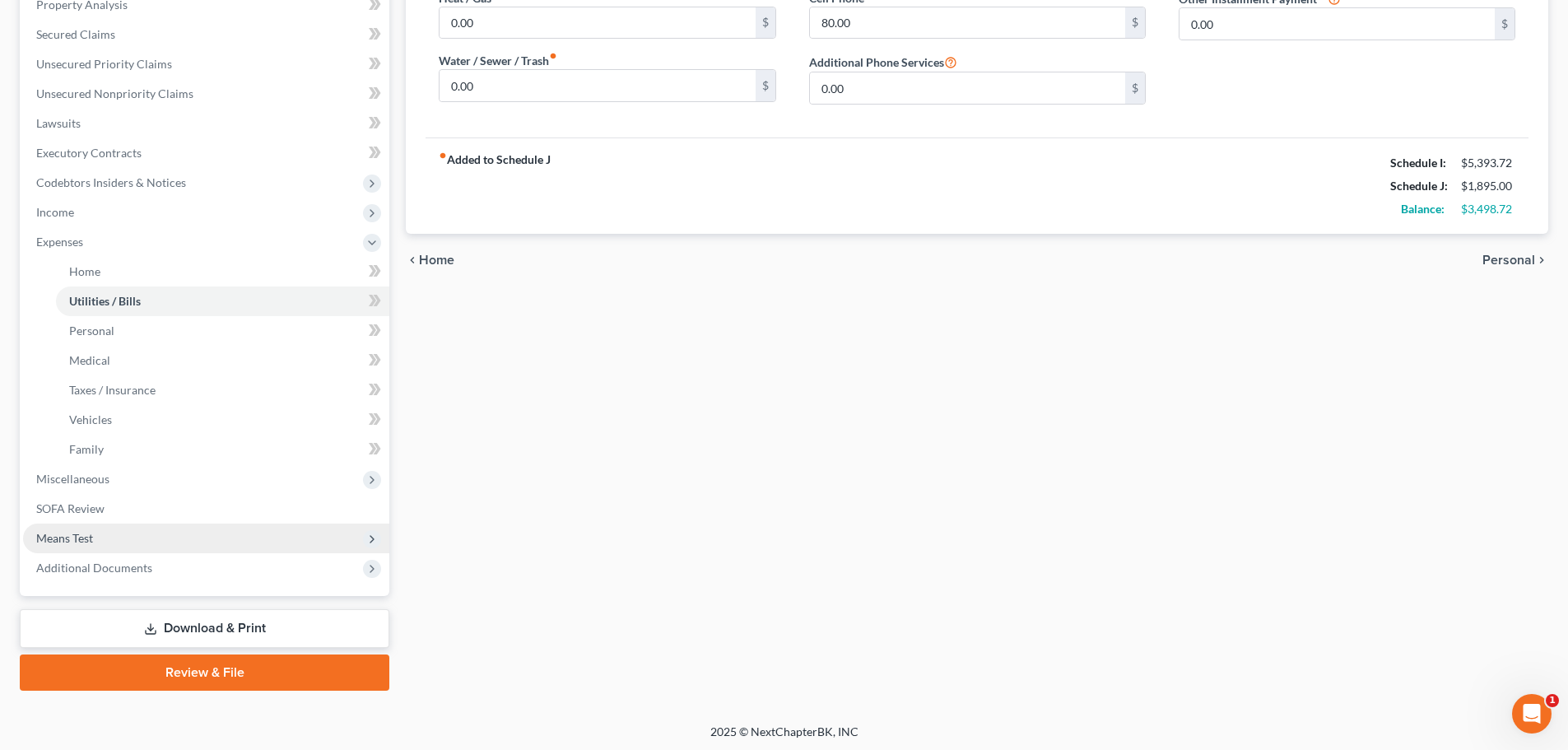
click at [146, 548] on span "Means Test" at bounding box center [206, 537] width 367 height 29
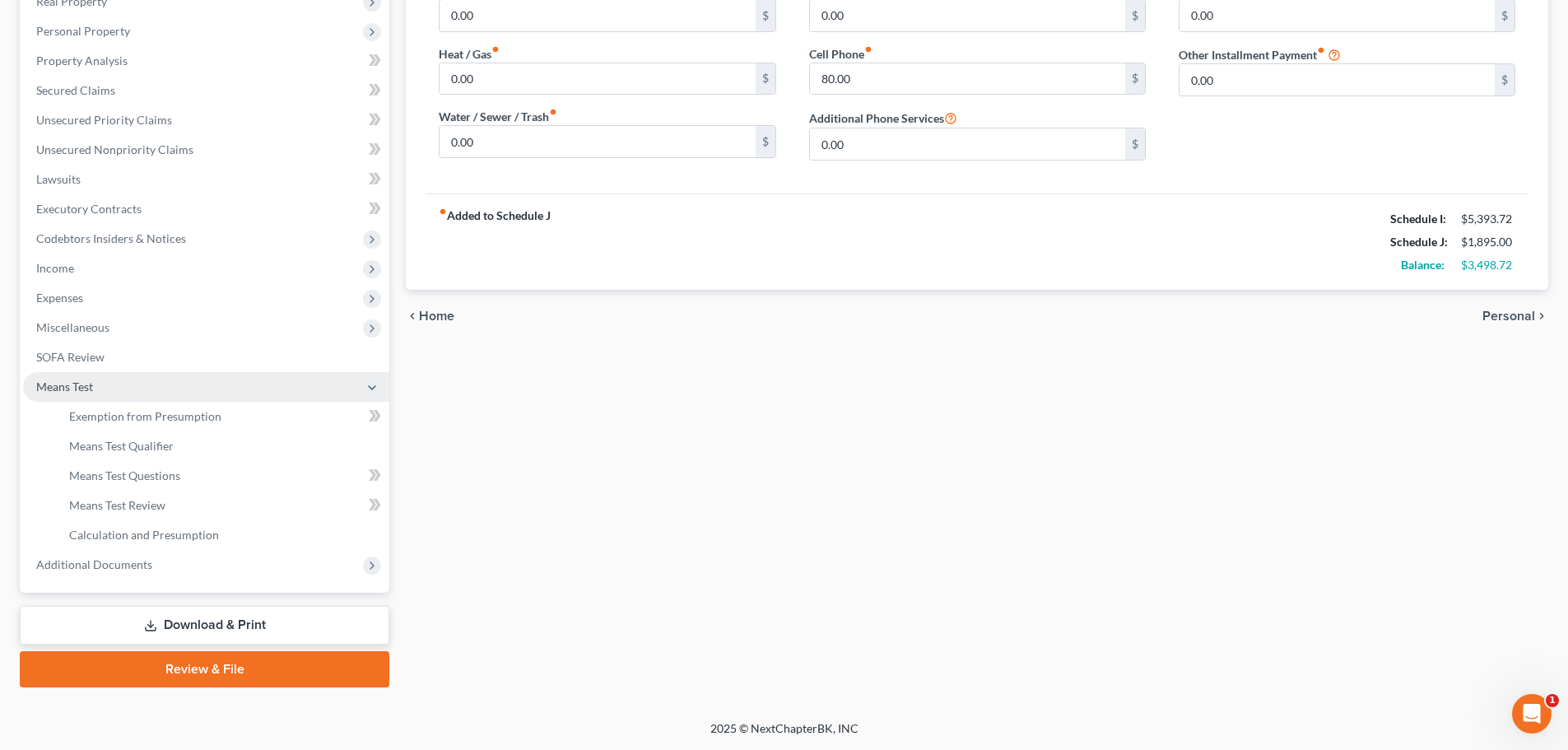
scroll to position [274, 0]
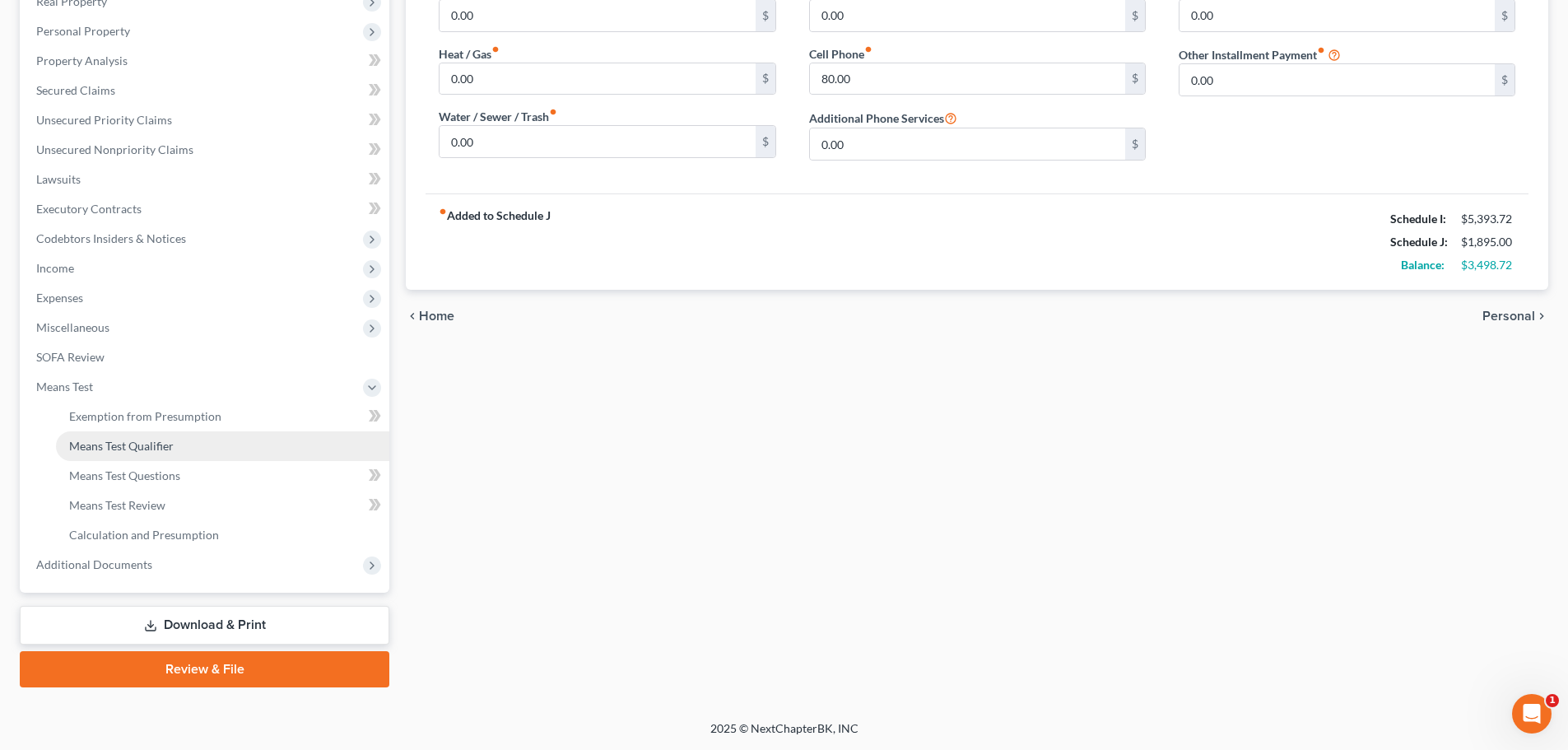
click at [139, 441] on span "Means Test Qualifier" at bounding box center [121, 445] width 105 height 14
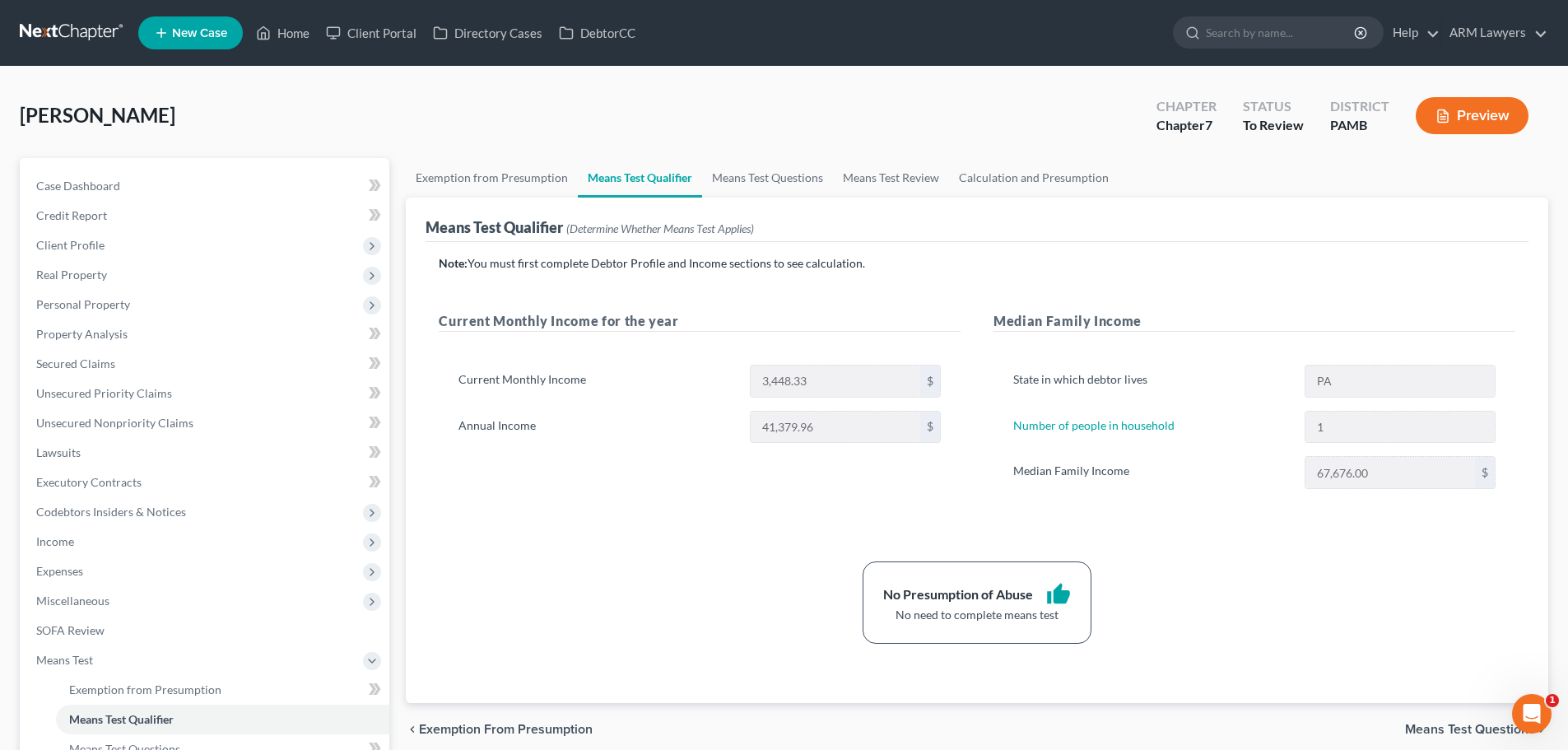
scroll to position [82, 0]
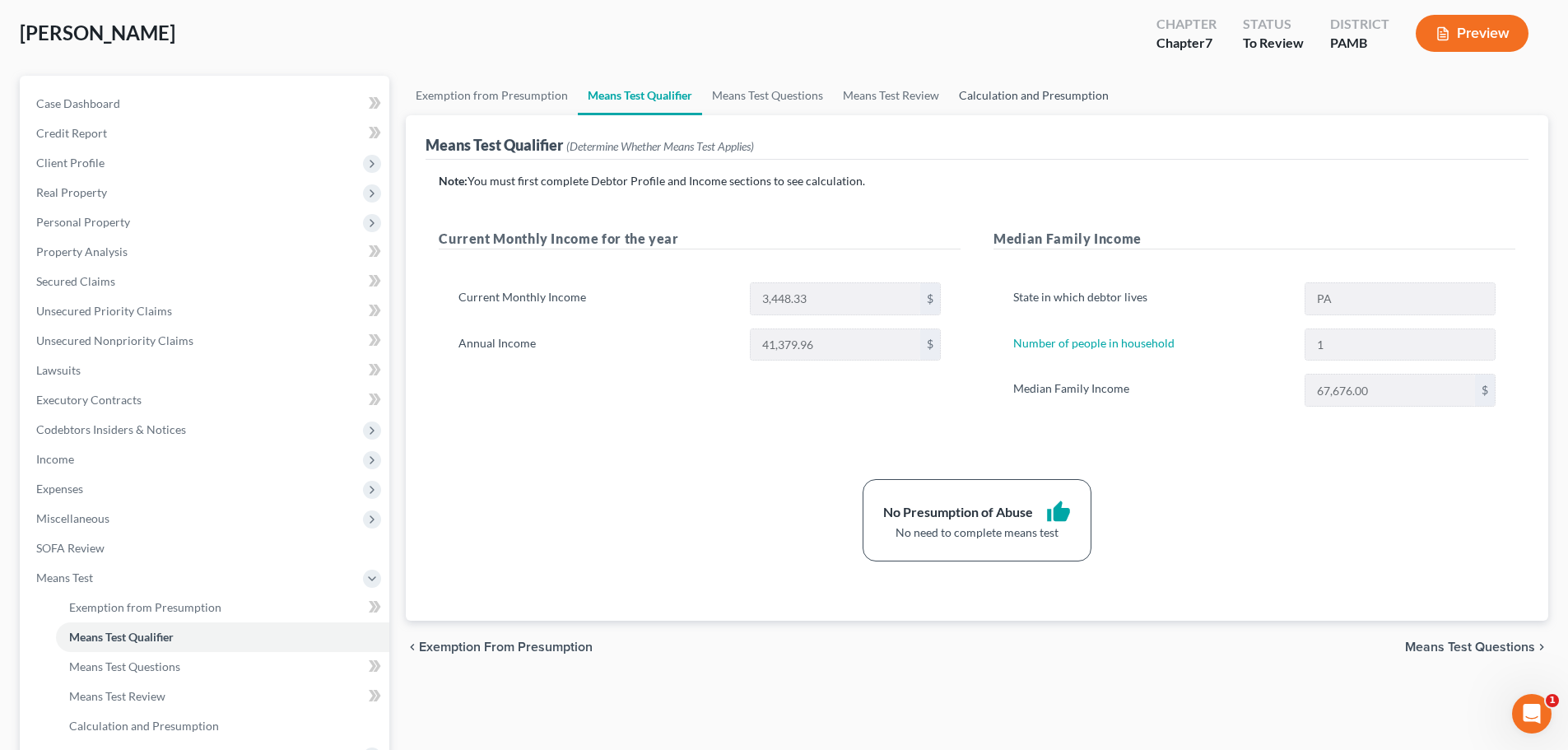
click at [1012, 89] on link "Calculation and Presumption" at bounding box center [1034, 95] width 169 height 40
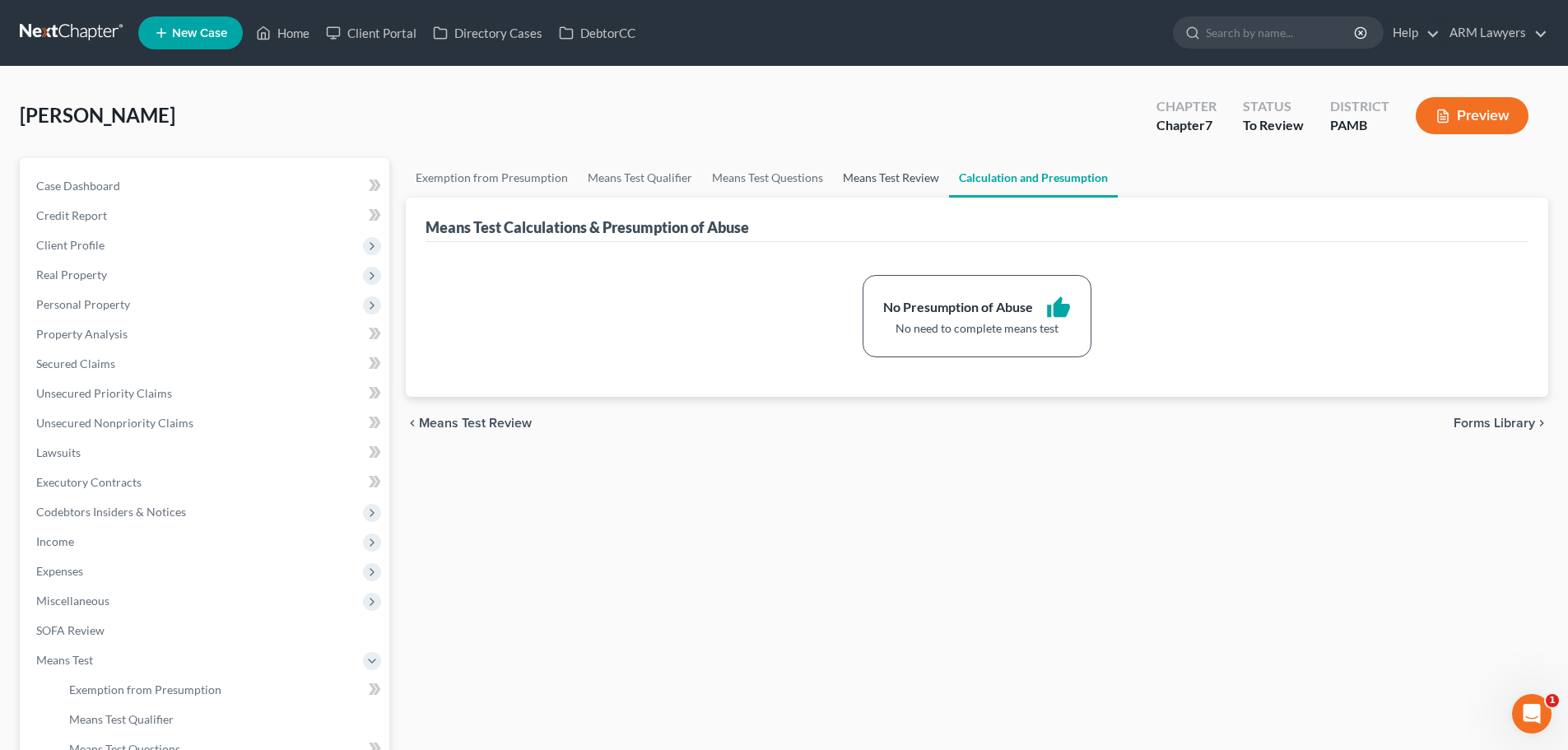
click at [879, 171] on link "Means Test Review" at bounding box center [890, 177] width 116 height 40
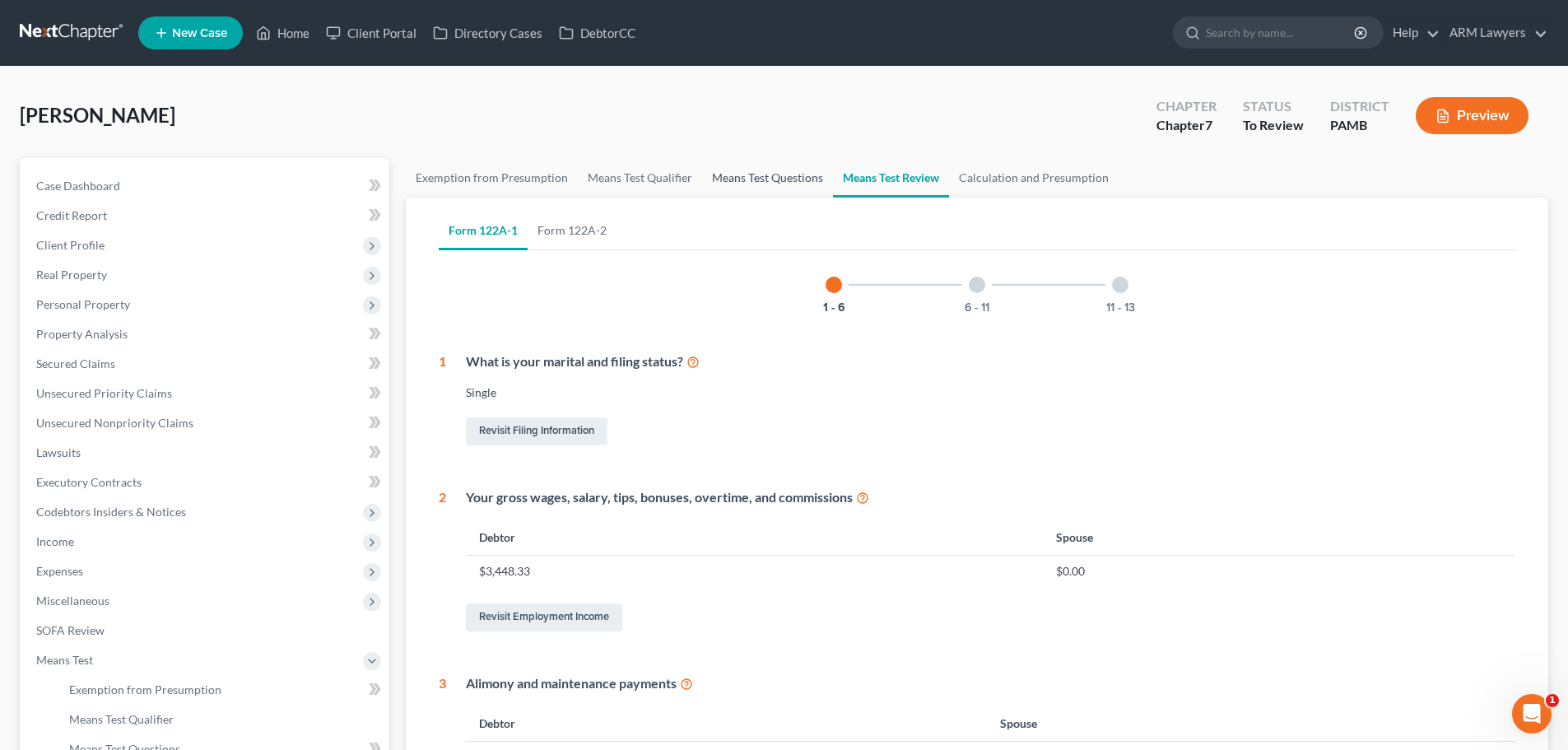
click at [786, 178] on link "Means Test Questions" at bounding box center [768, 177] width 131 height 40
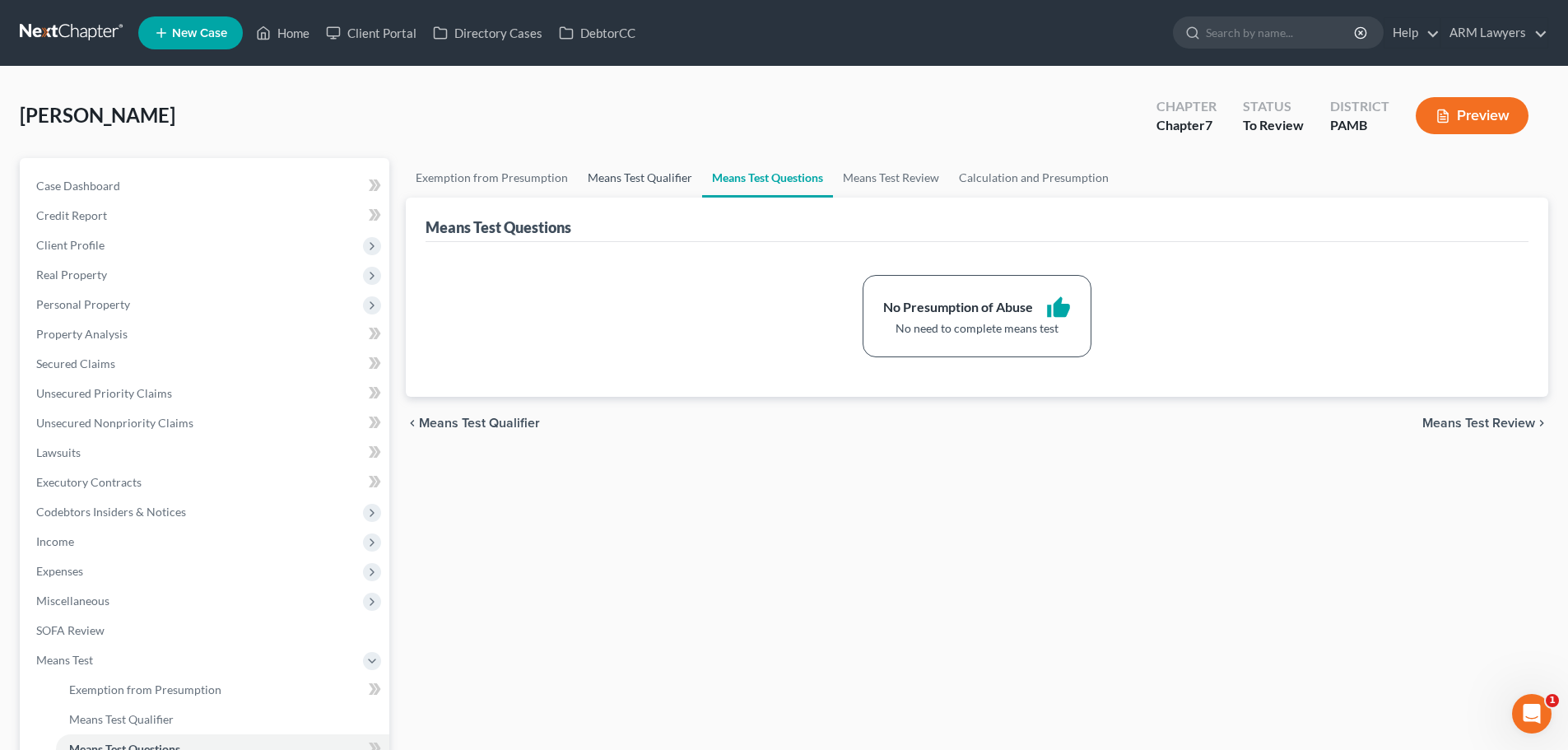
click at [633, 187] on link "Means Test Qualifier" at bounding box center [640, 177] width 124 height 40
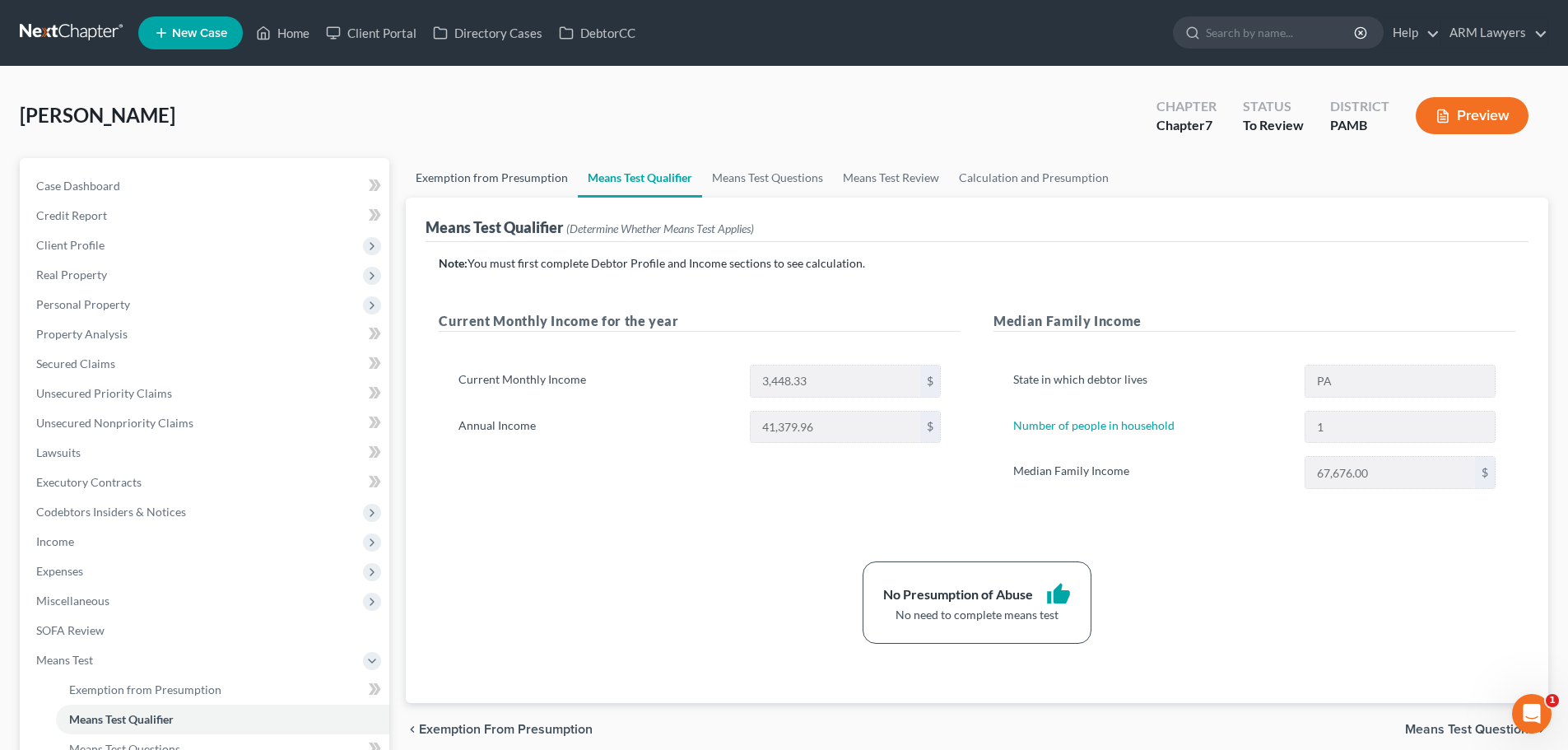
click at [480, 186] on link "Exemption from Presumption" at bounding box center [492, 177] width 172 height 40
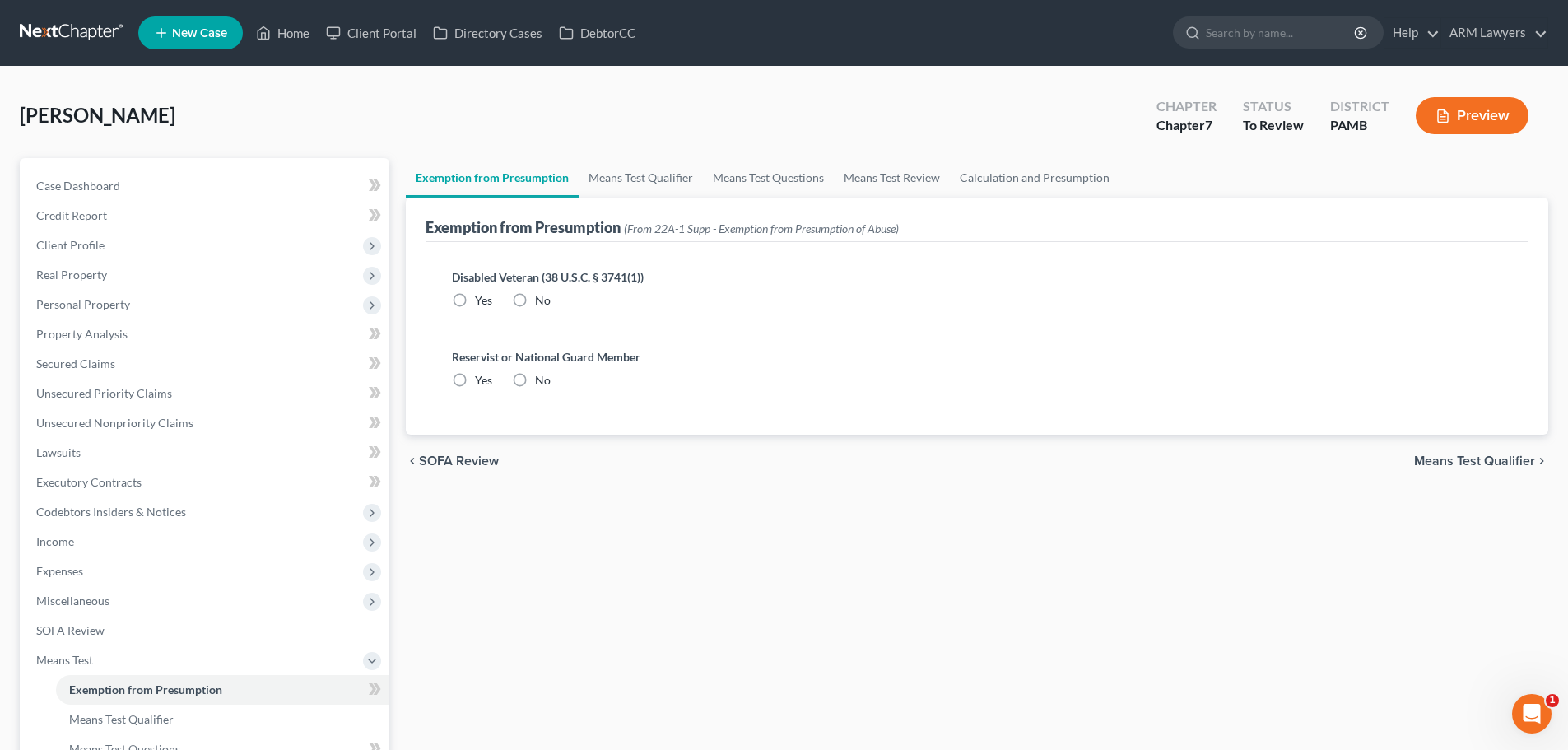
radio input "true"
